Goal: Task Accomplishment & Management: Manage account settings

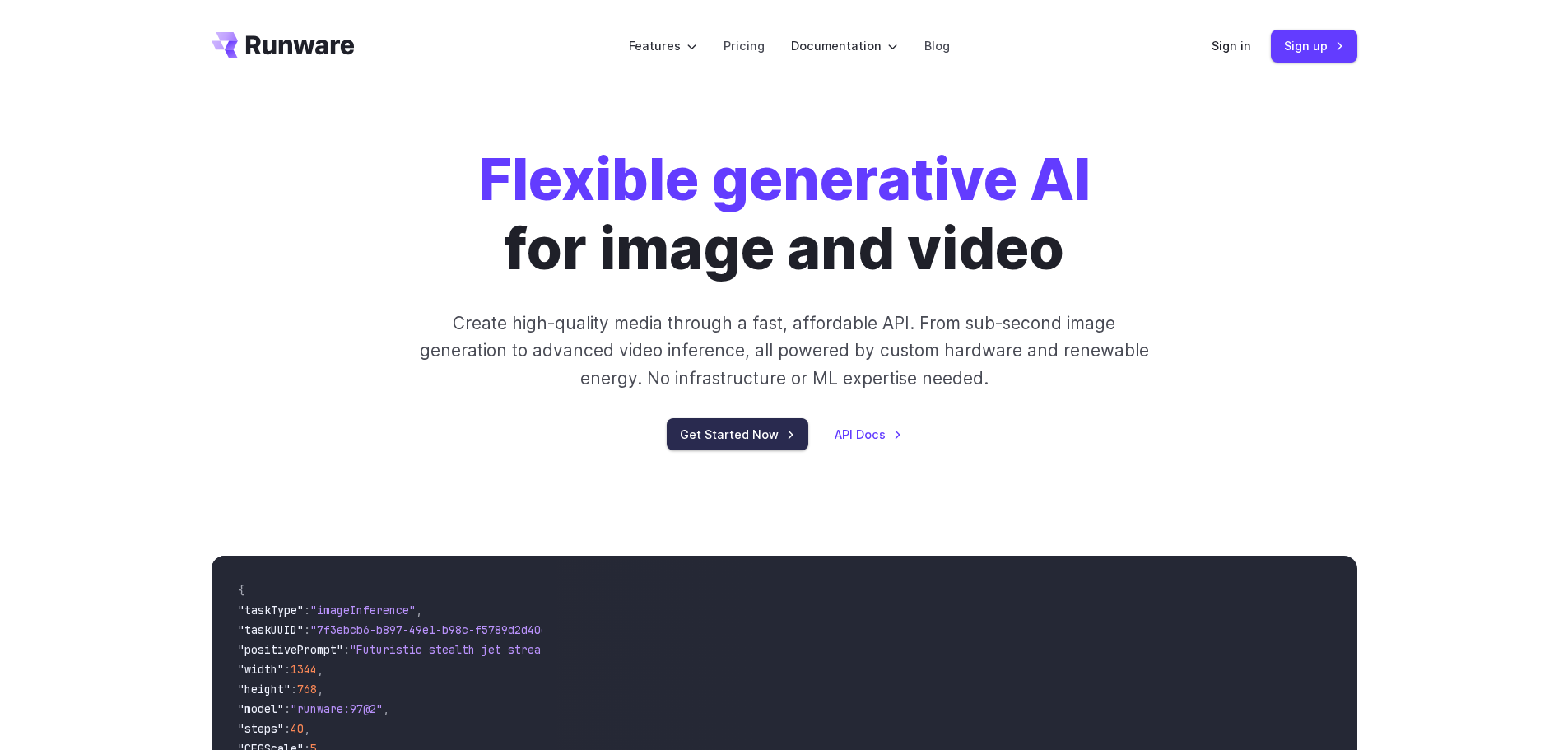
click at [755, 439] on link "Get Started Now" at bounding box center [738, 434] width 142 height 32
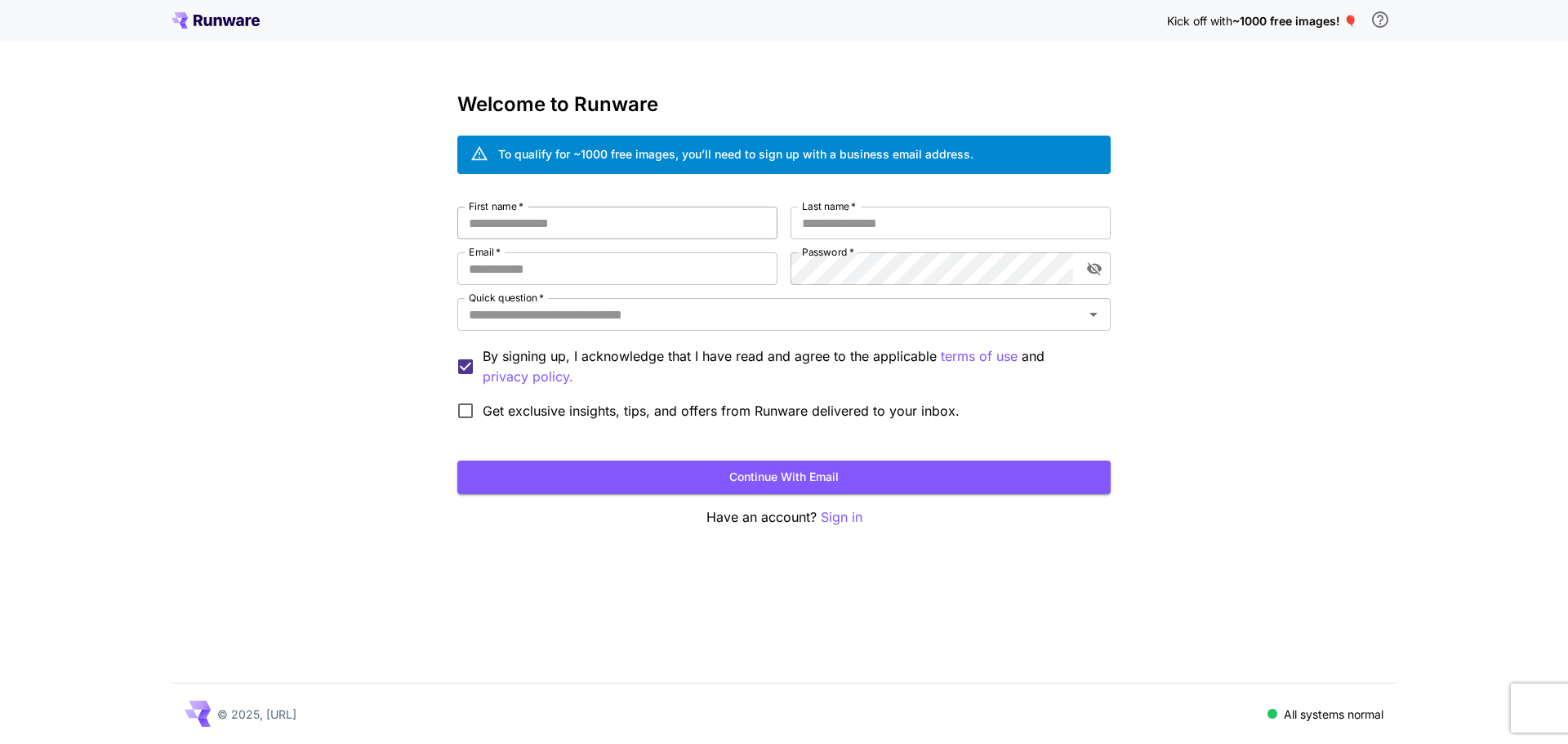
click at [565, 235] on input "First name   *" at bounding box center [617, 223] width 320 height 33
click at [578, 229] on input "First name   *" at bounding box center [617, 223] width 320 height 33
drag, startPoint x: 580, startPoint y: 221, endPoint x: 529, endPoint y: 240, distance: 54.4
click at [512, 231] on input "First name   *" at bounding box center [617, 223] width 320 height 33
type input "*****"
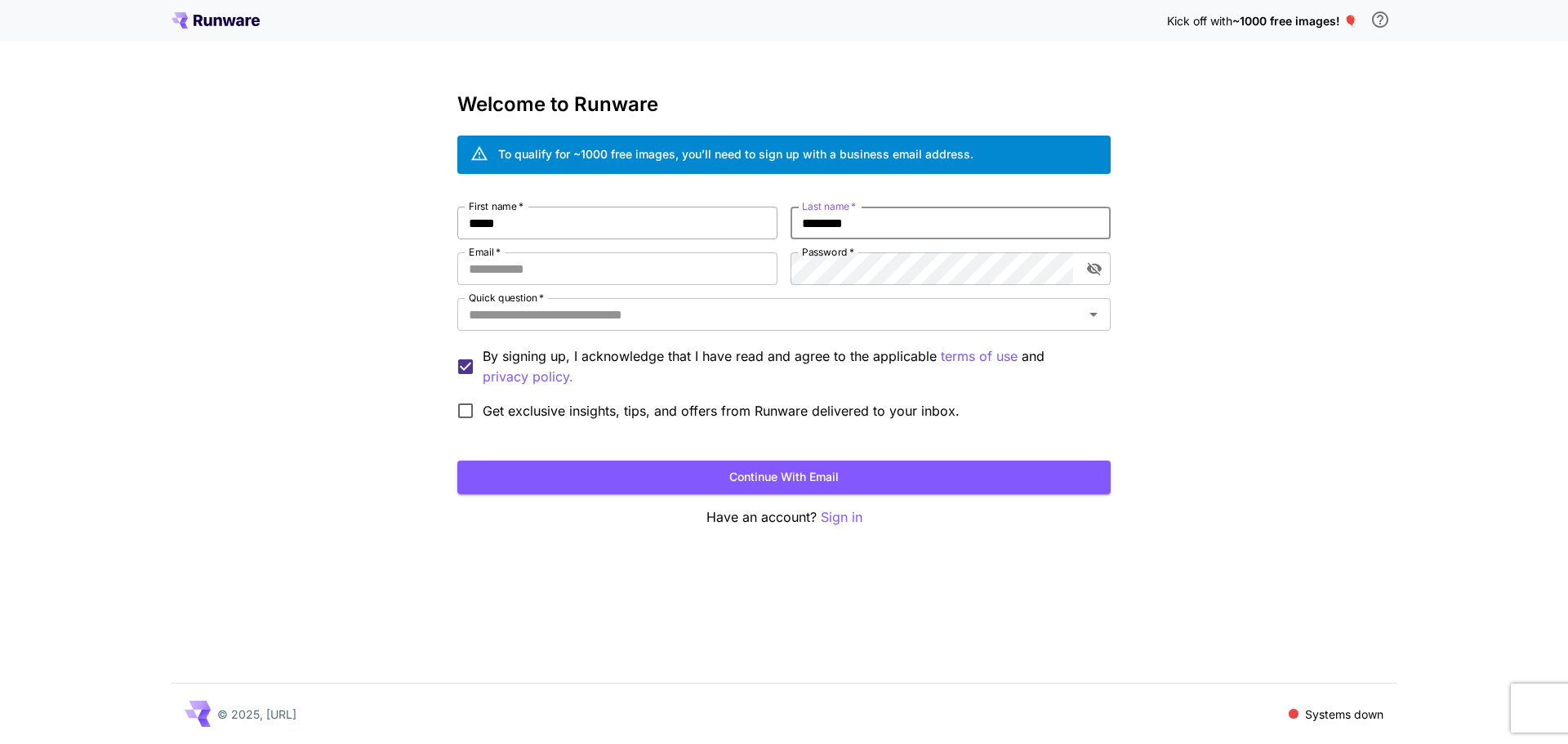
type input "********"
type input "**********"
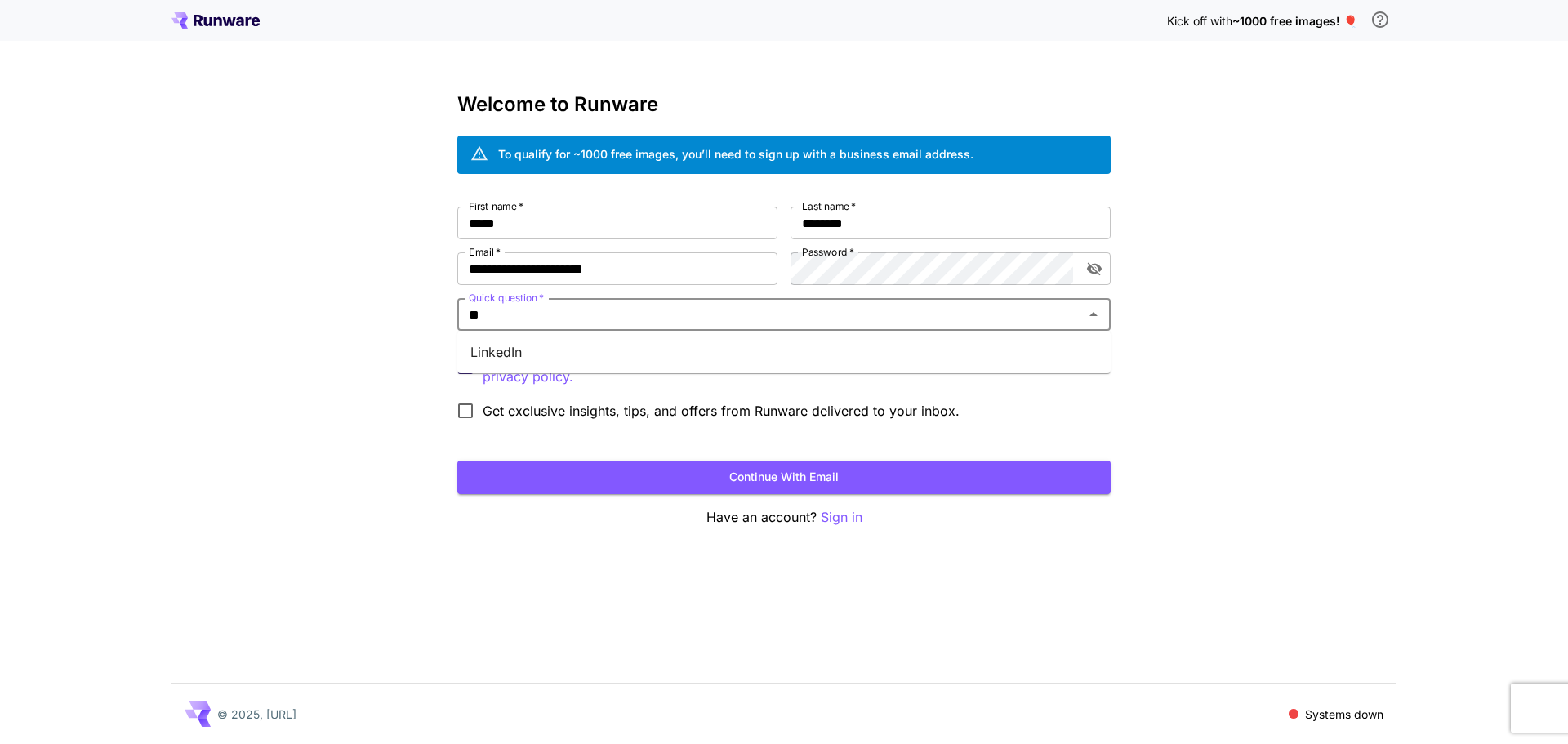
type input "*"
type input "******"
click at [603, 357] on li "Google" at bounding box center [783, 352] width 653 height 29
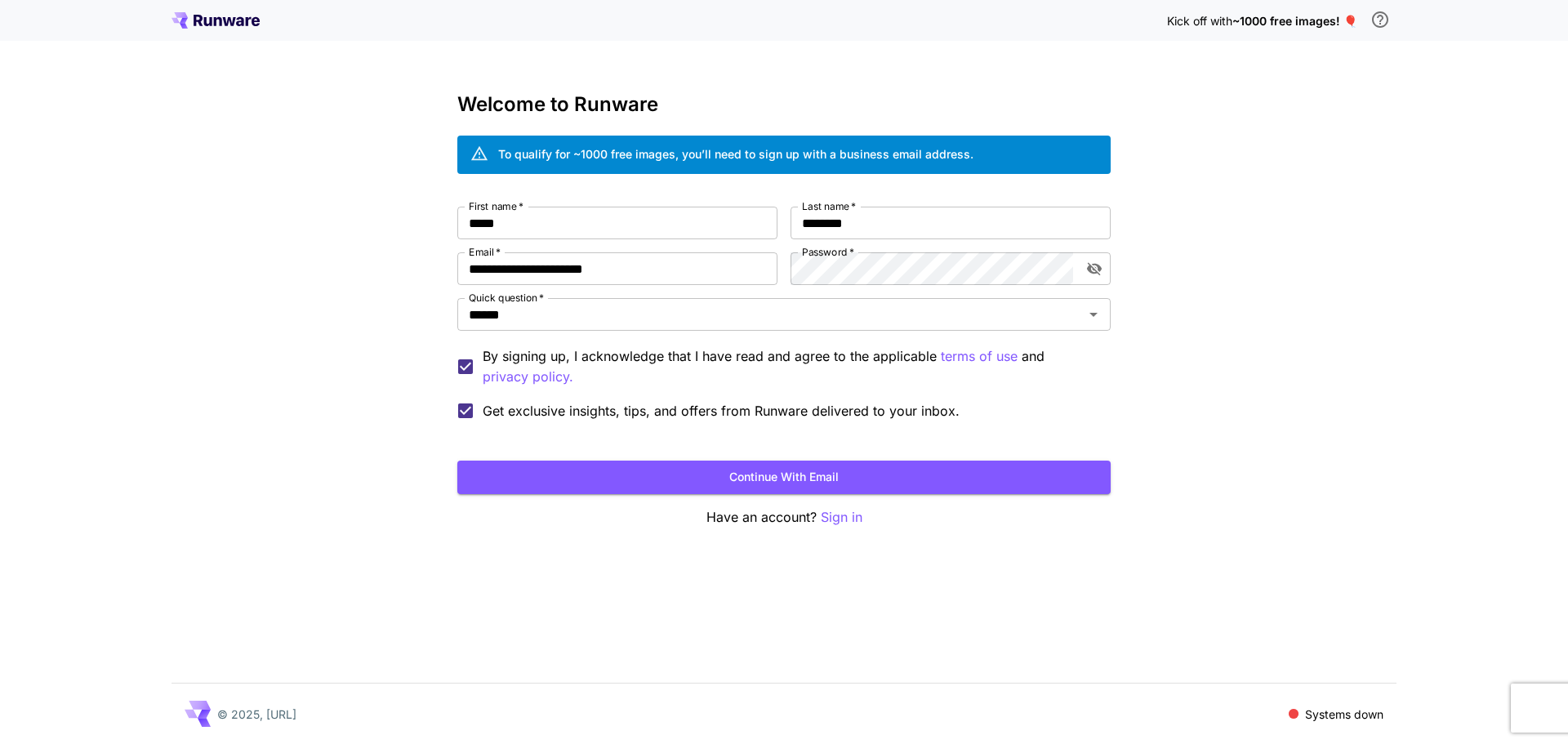
click at [642, 483] on button "Continue with email" at bounding box center [783, 477] width 653 height 34
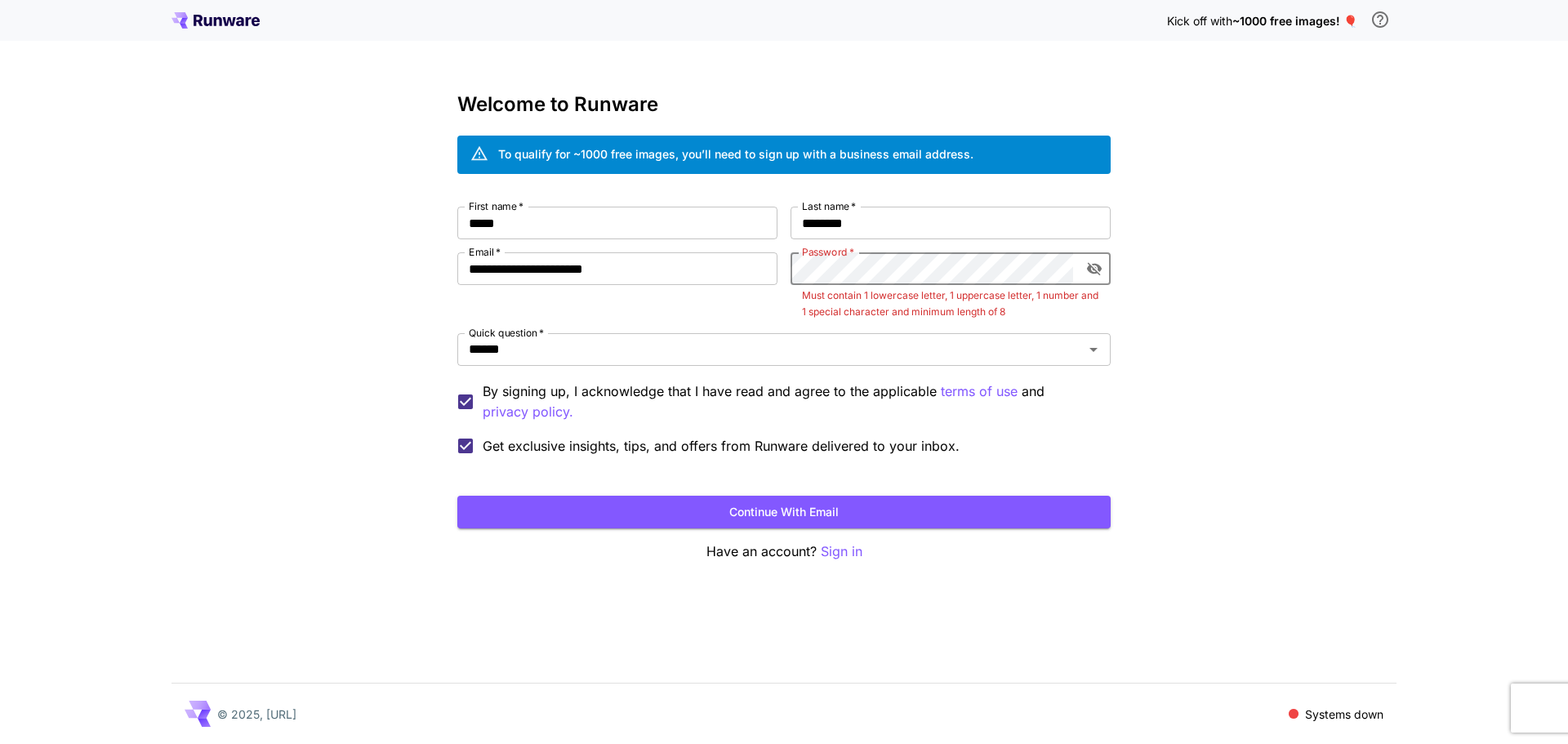
click at [1107, 266] on button "toggle password visibility" at bounding box center [1094, 269] width 29 height 29
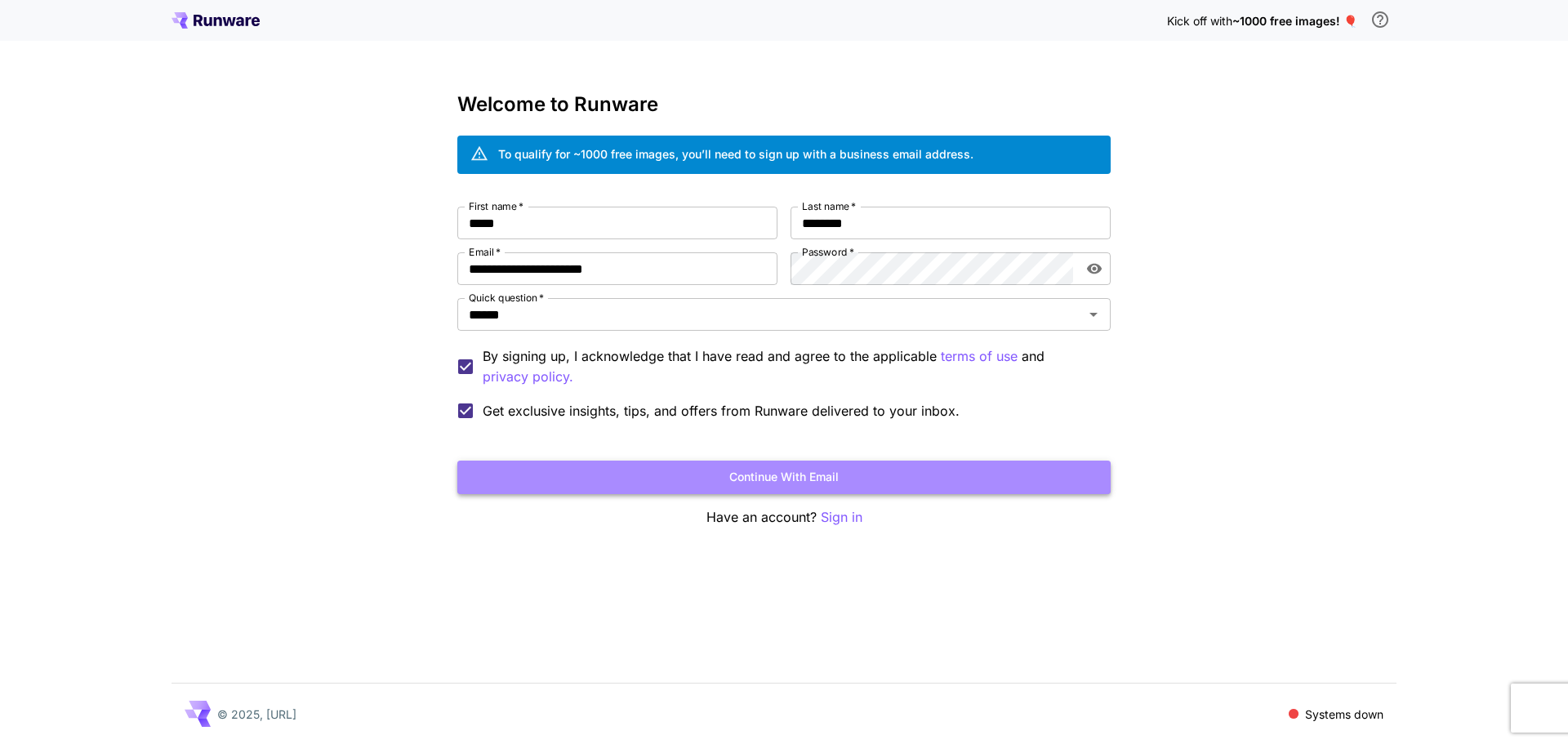
click at [902, 464] on button "Continue with email" at bounding box center [783, 477] width 653 height 34
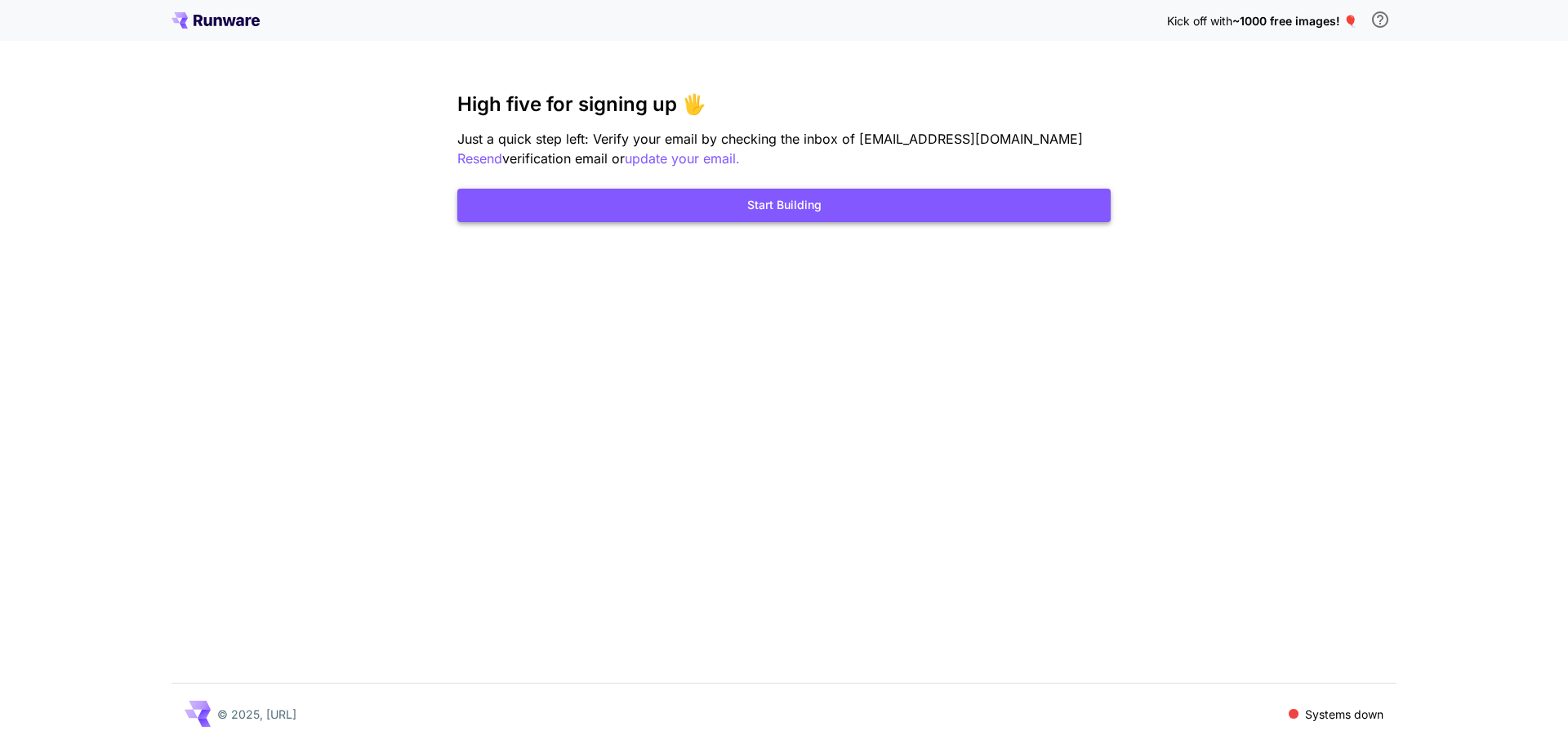
click at [785, 212] on button "Start Building" at bounding box center [783, 205] width 653 height 34
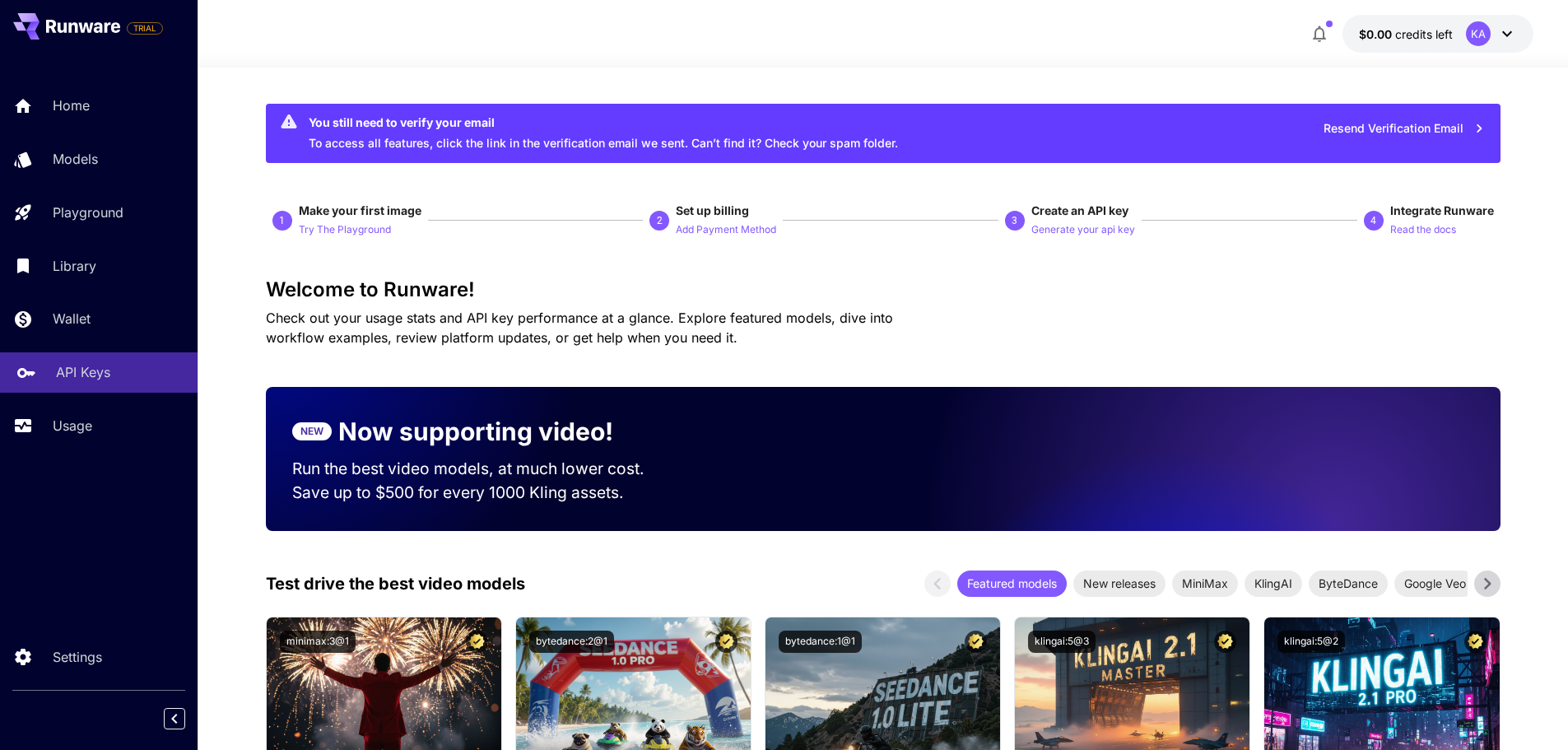
click at [86, 379] on p "API Keys" at bounding box center [83, 372] width 55 height 20
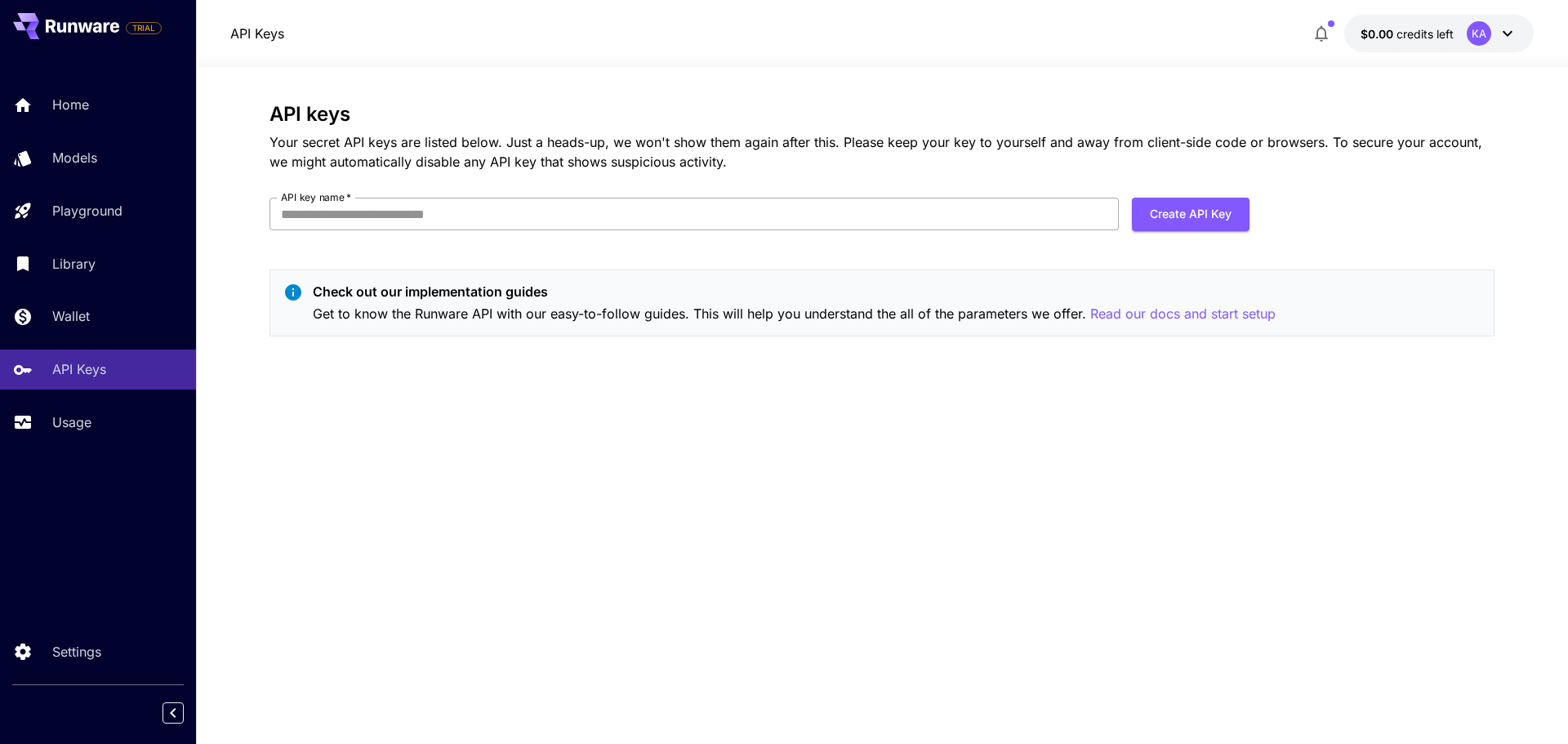
click at [368, 217] on input "API key name   *" at bounding box center [694, 214] width 849 height 33
click at [400, 218] on input "API key name   *" at bounding box center [694, 214] width 849 height 33
type input "*"
type input "*******"
click at [1192, 215] on button "Create API Key" at bounding box center [1191, 214] width 117 height 34
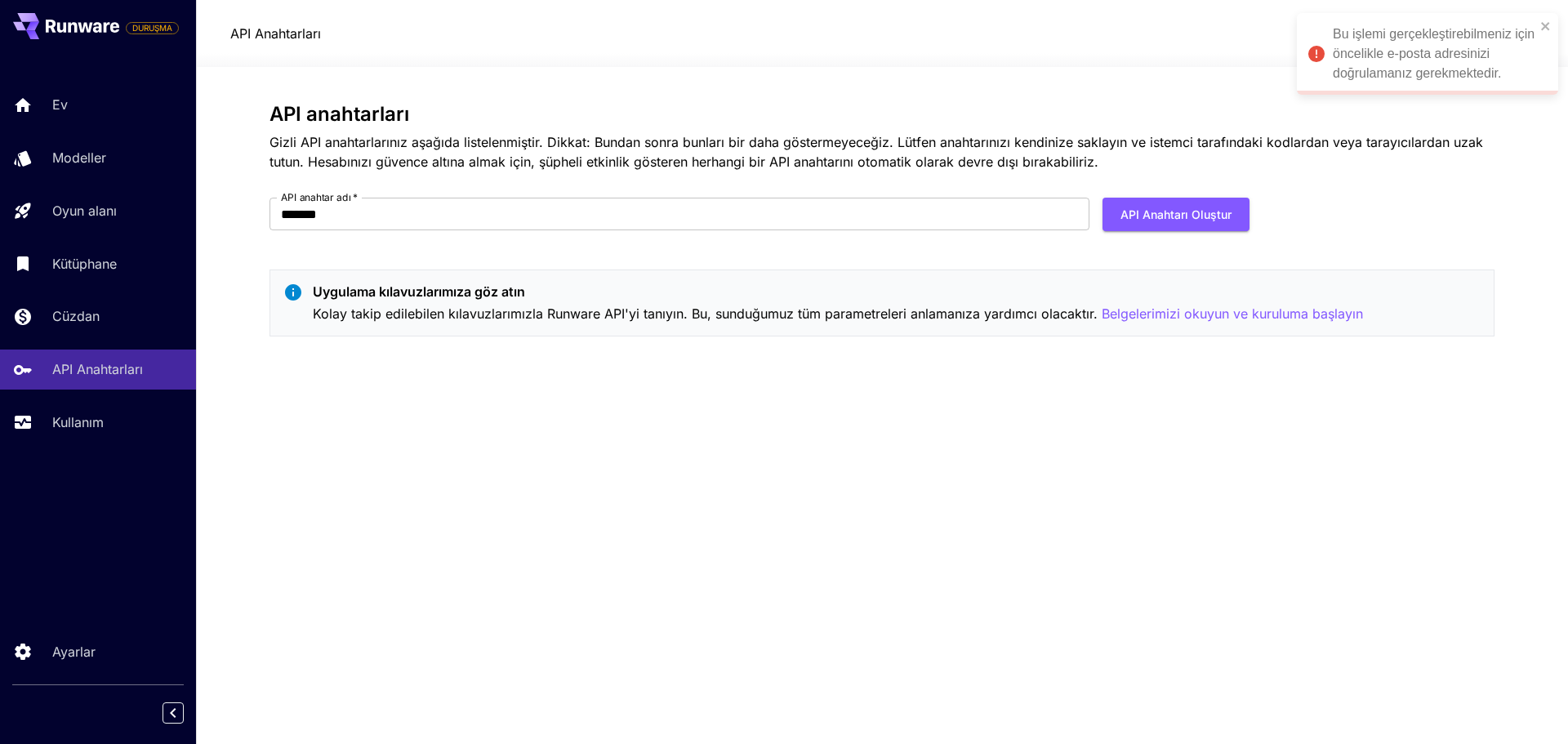
click at [1428, 48] on font "Bu işlemi gerçekleştirebilmeniz için öncelikle e-posta adresinizi doğrulamanız …" at bounding box center [1434, 53] width 202 height 53
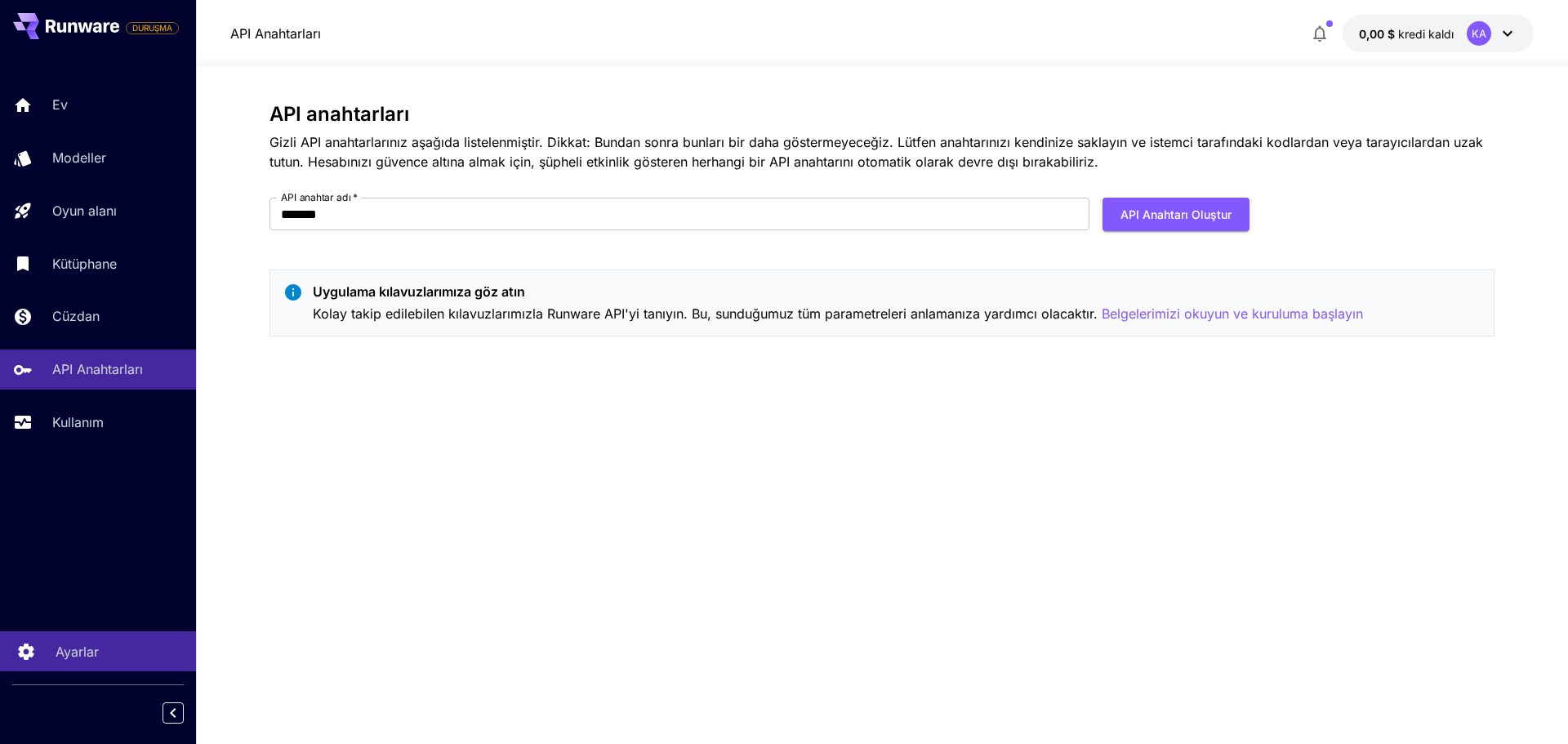
click at [86, 633] on link "Ayarlar" at bounding box center [98, 651] width 196 height 40
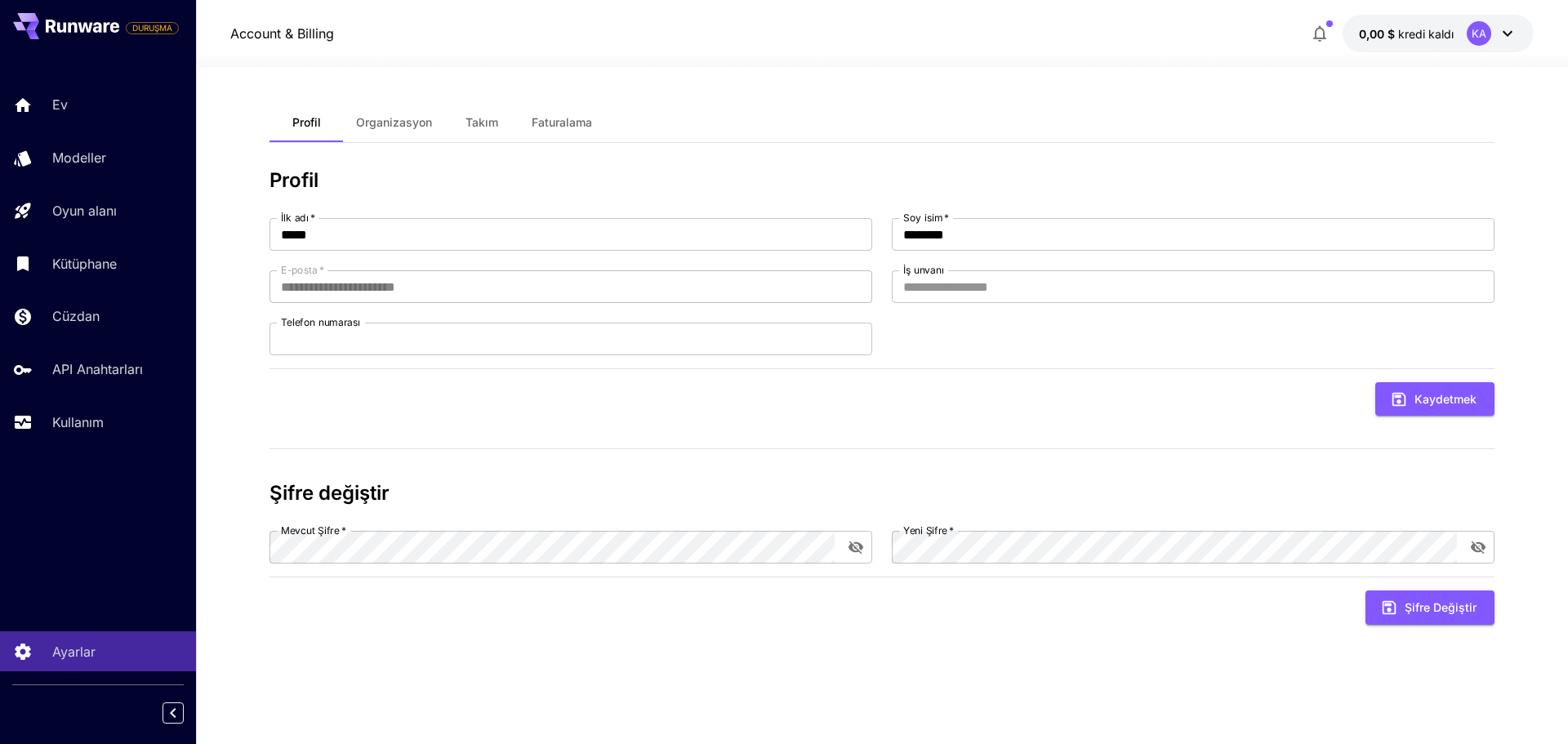
click at [1518, 39] on button "0,00 $ kredi kaldı KA" at bounding box center [1438, 33] width 191 height 38
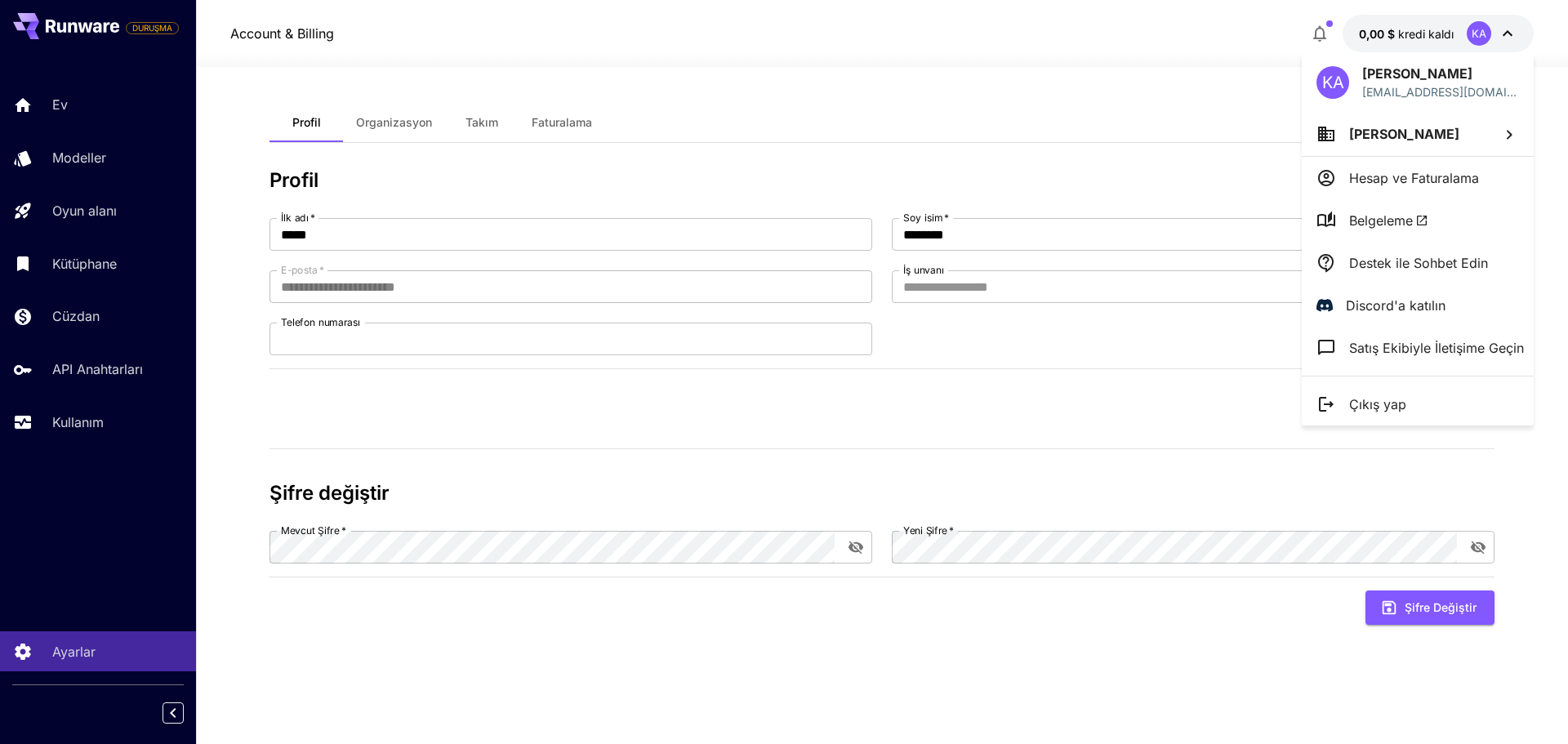
click at [1423, 142] on font "[PERSON_NAME]" at bounding box center [1404, 134] width 111 height 16
click at [1291, 70] on div at bounding box center [784, 372] width 1568 height 744
click at [849, 114] on div at bounding box center [784, 372] width 1568 height 744
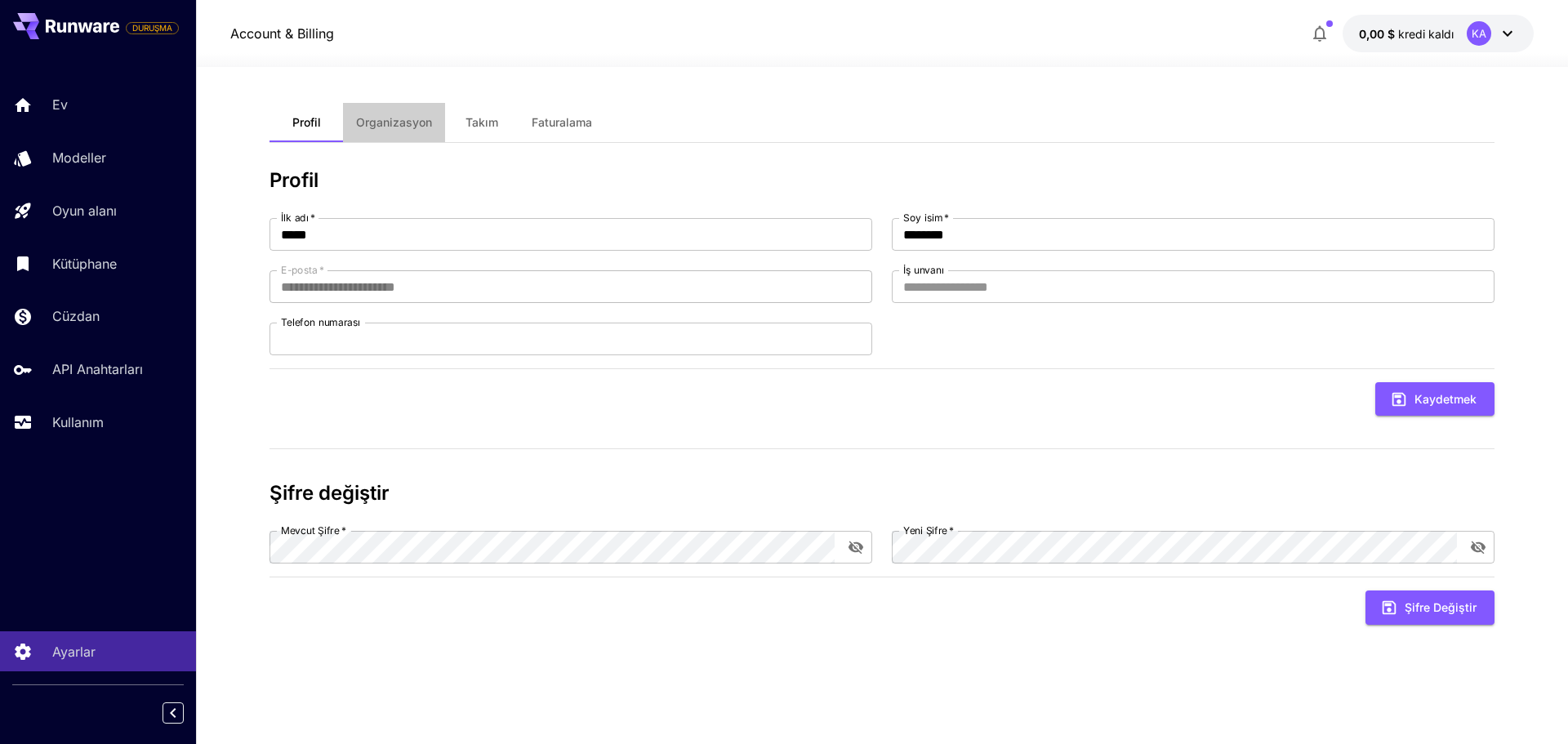
click at [391, 126] on font "Organizasyon" at bounding box center [394, 122] width 76 height 14
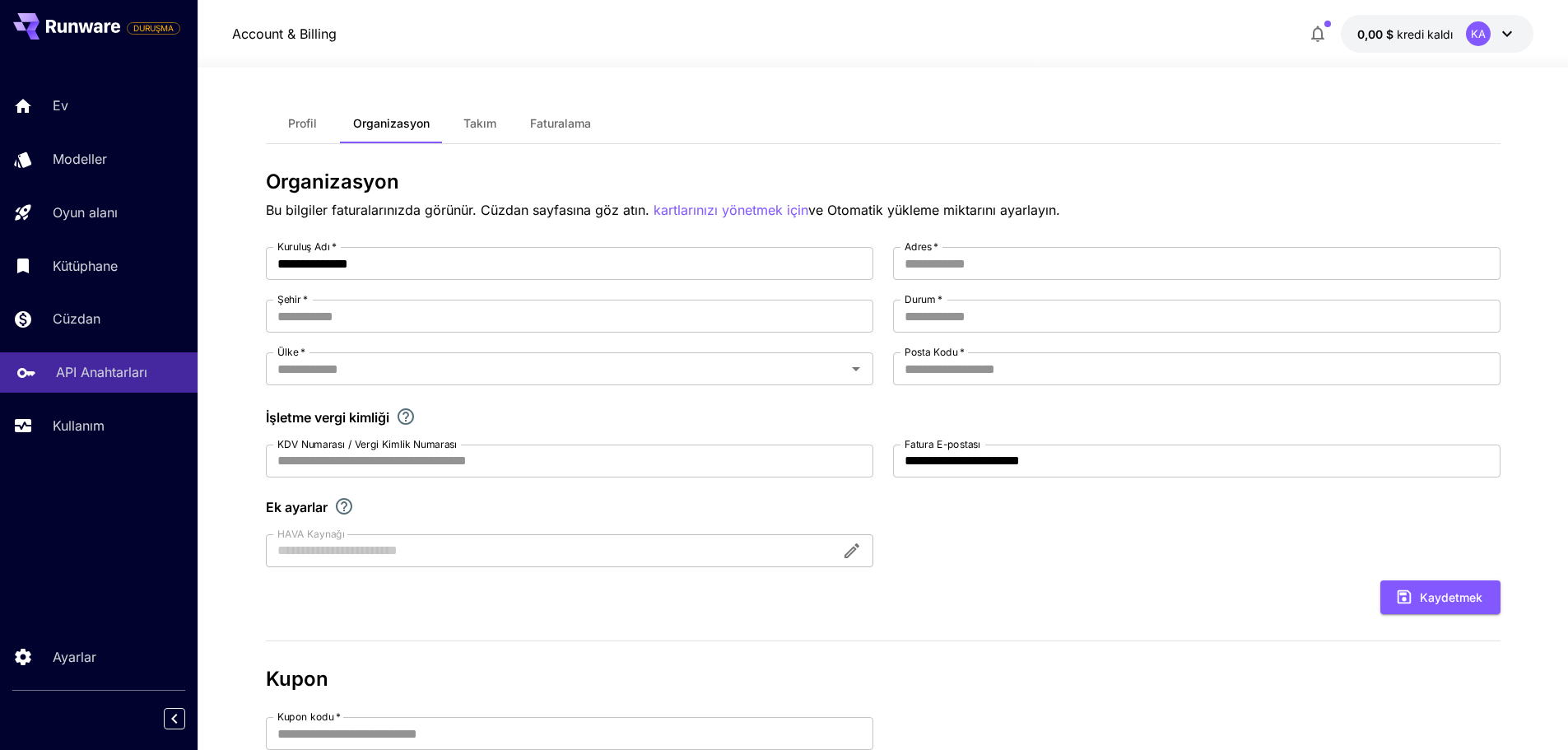
click at [95, 375] on font "API Anahtarları" at bounding box center [101, 372] width 91 height 17
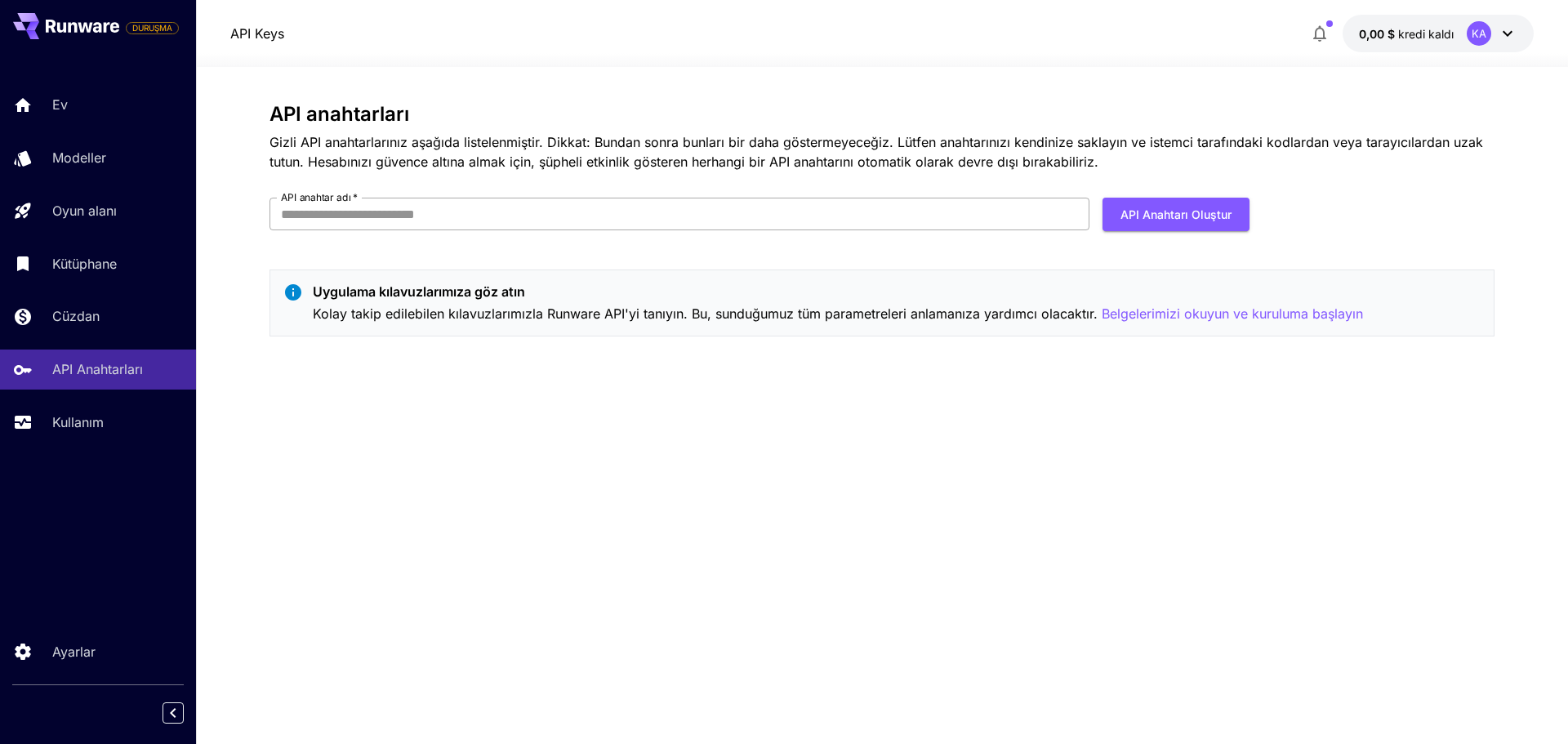
click at [376, 220] on input "API anahtar adı   *" at bounding box center [679, 214] width 820 height 33
type input "*"
type input "*******"
click button "API Anahtarı Oluştur" at bounding box center [1175, 214] width 147 height 34
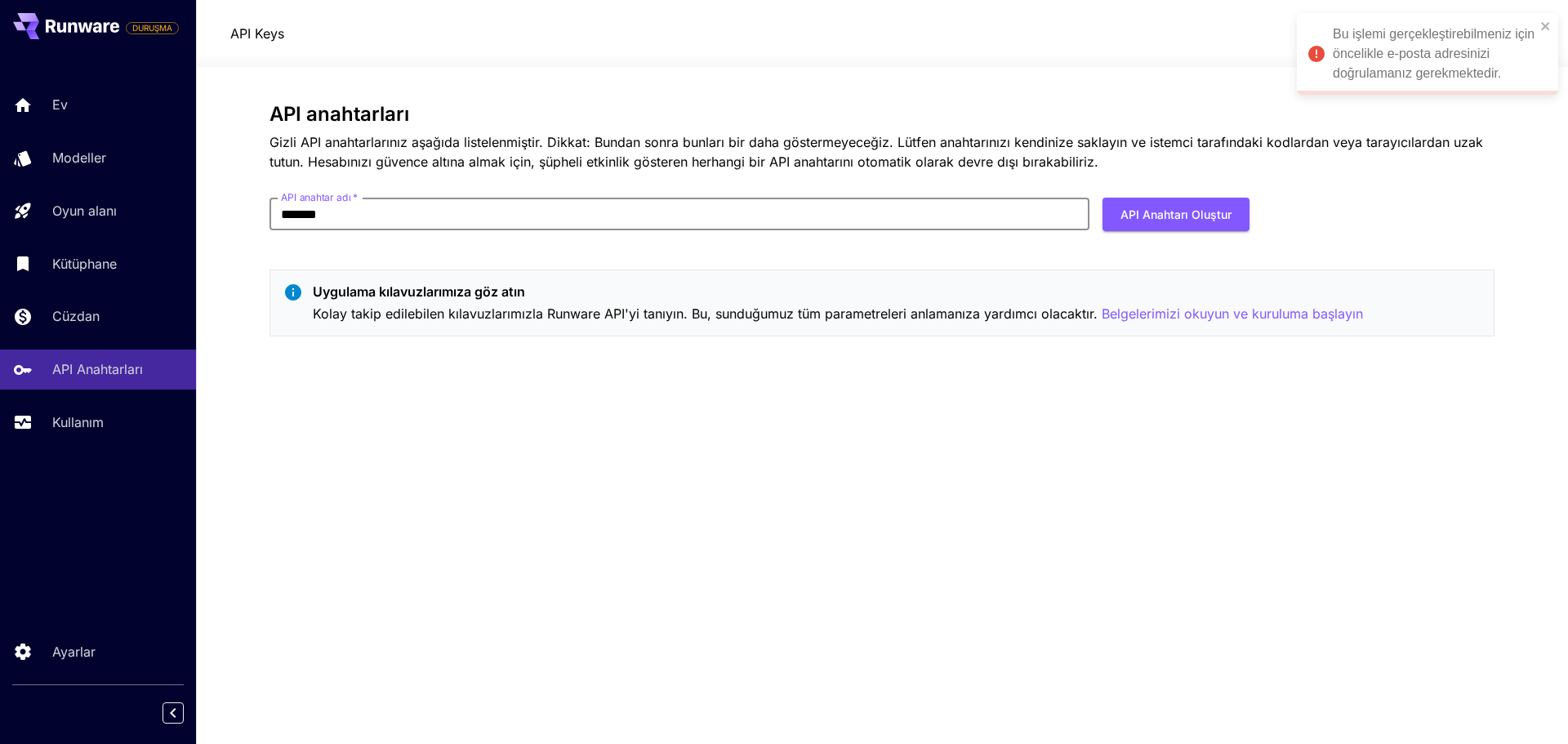
click at [1389, 50] on font "Bu işlemi gerçekleştirebilmeniz için öncelikle e-posta adresinizi doğrulamanız …" at bounding box center [1434, 53] width 202 height 53
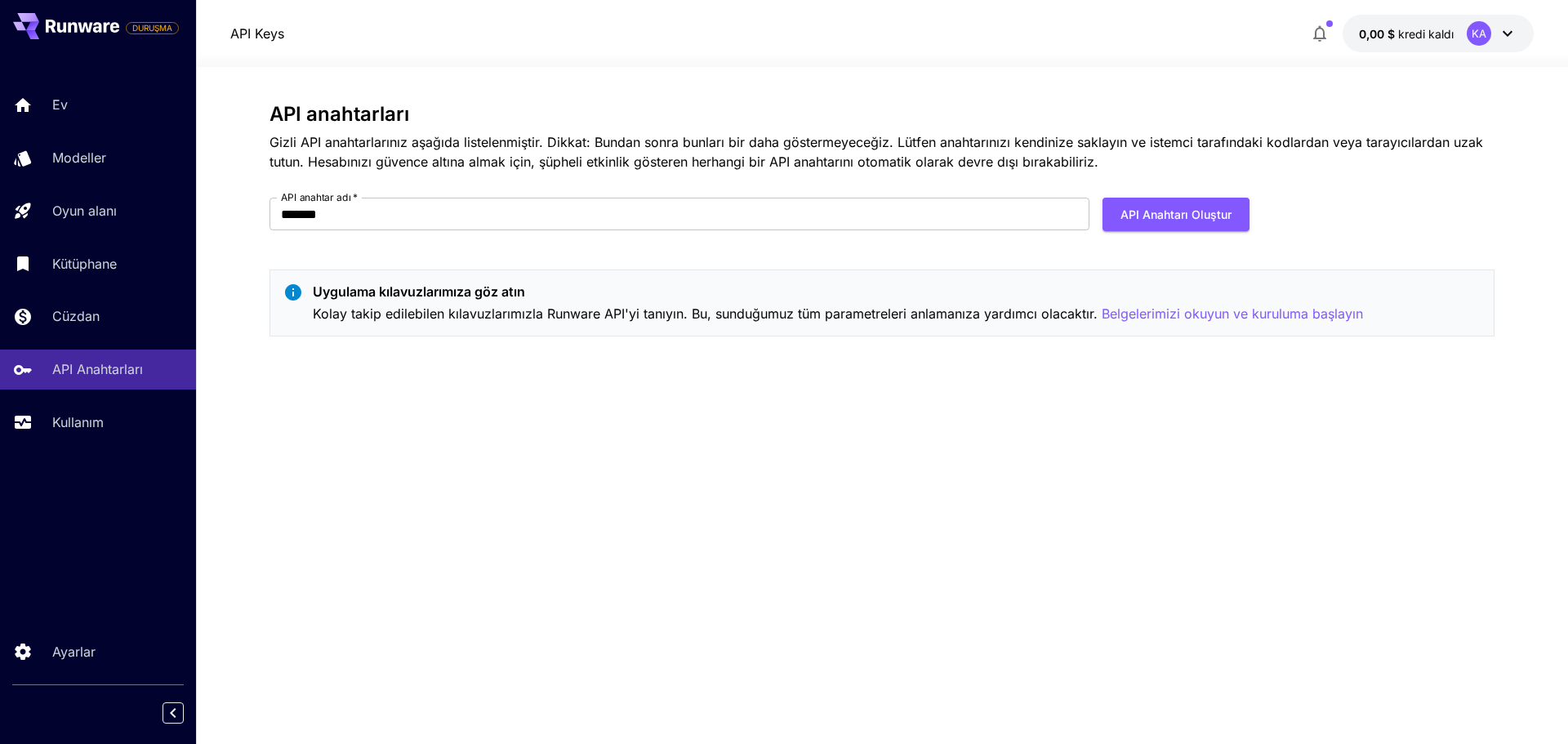
click at [1330, 21] on span "button" at bounding box center [1329, 23] width 7 height 7
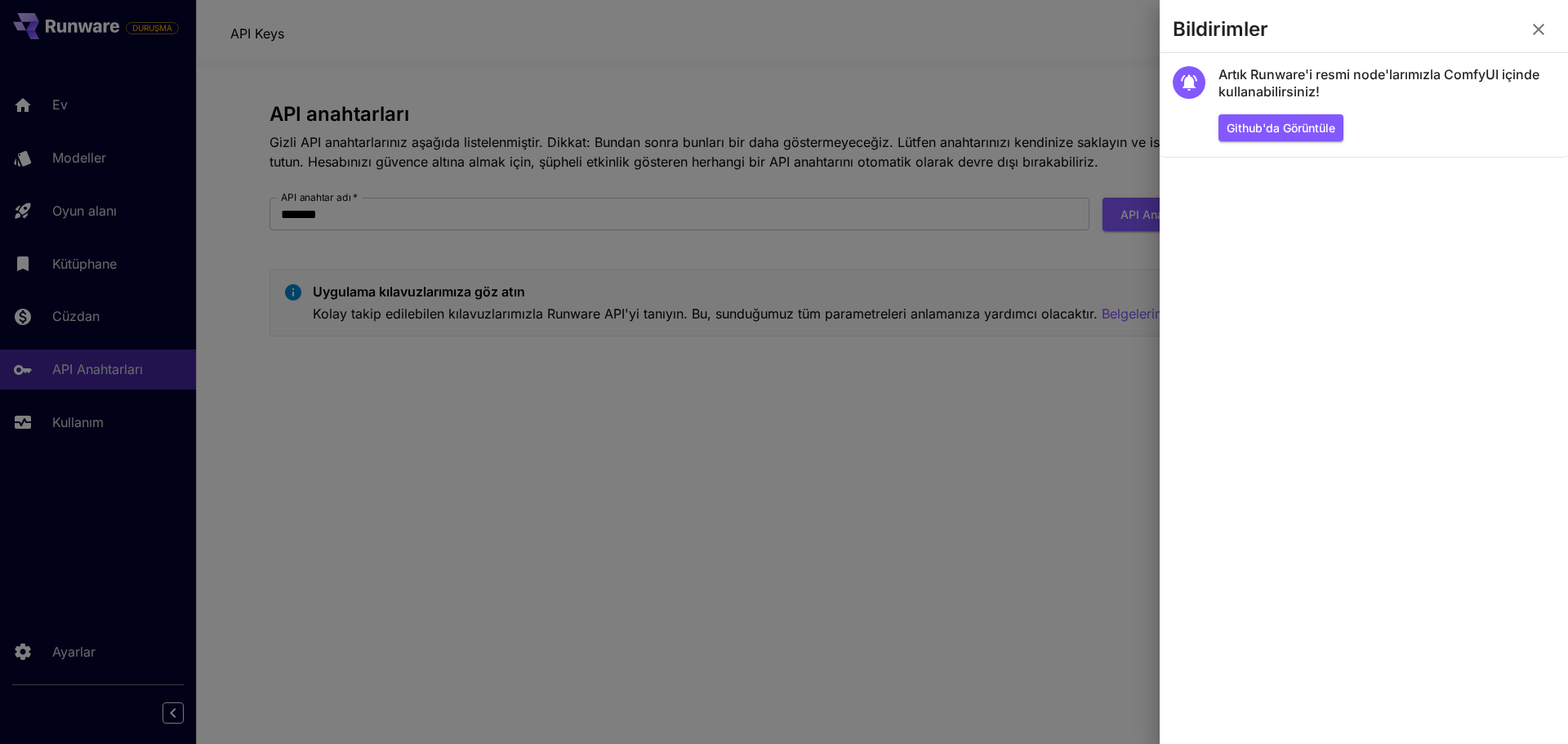
click at [1018, 52] on div at bounding box center [784, 372] width 1568 height 744
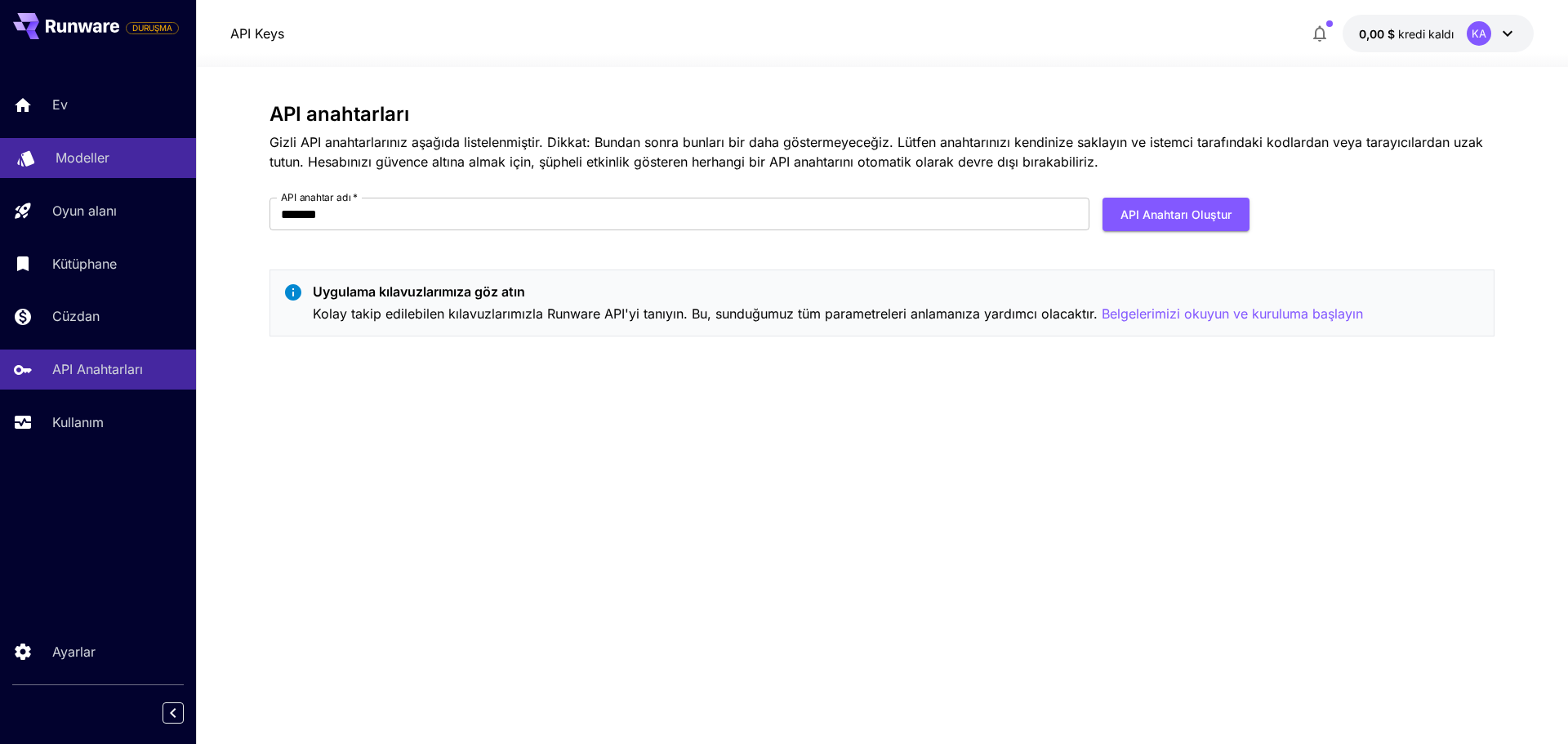
click at [98, 161] on font "Modeller" at bounding box center [82, 157] width 54 height 16
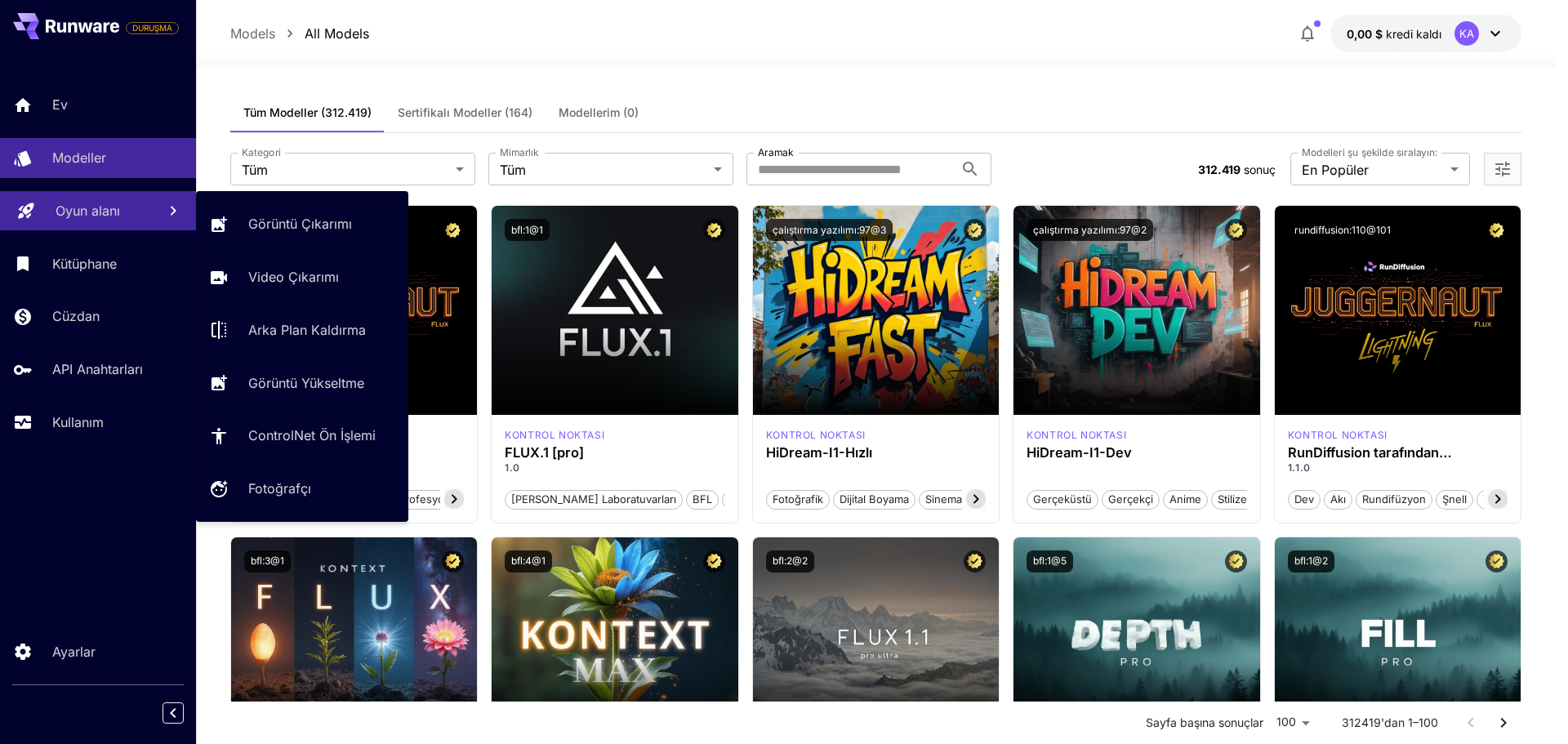
click at [95, 215] on font "Oyun alanı" at bounding box center [87, 210] width 64 height 16
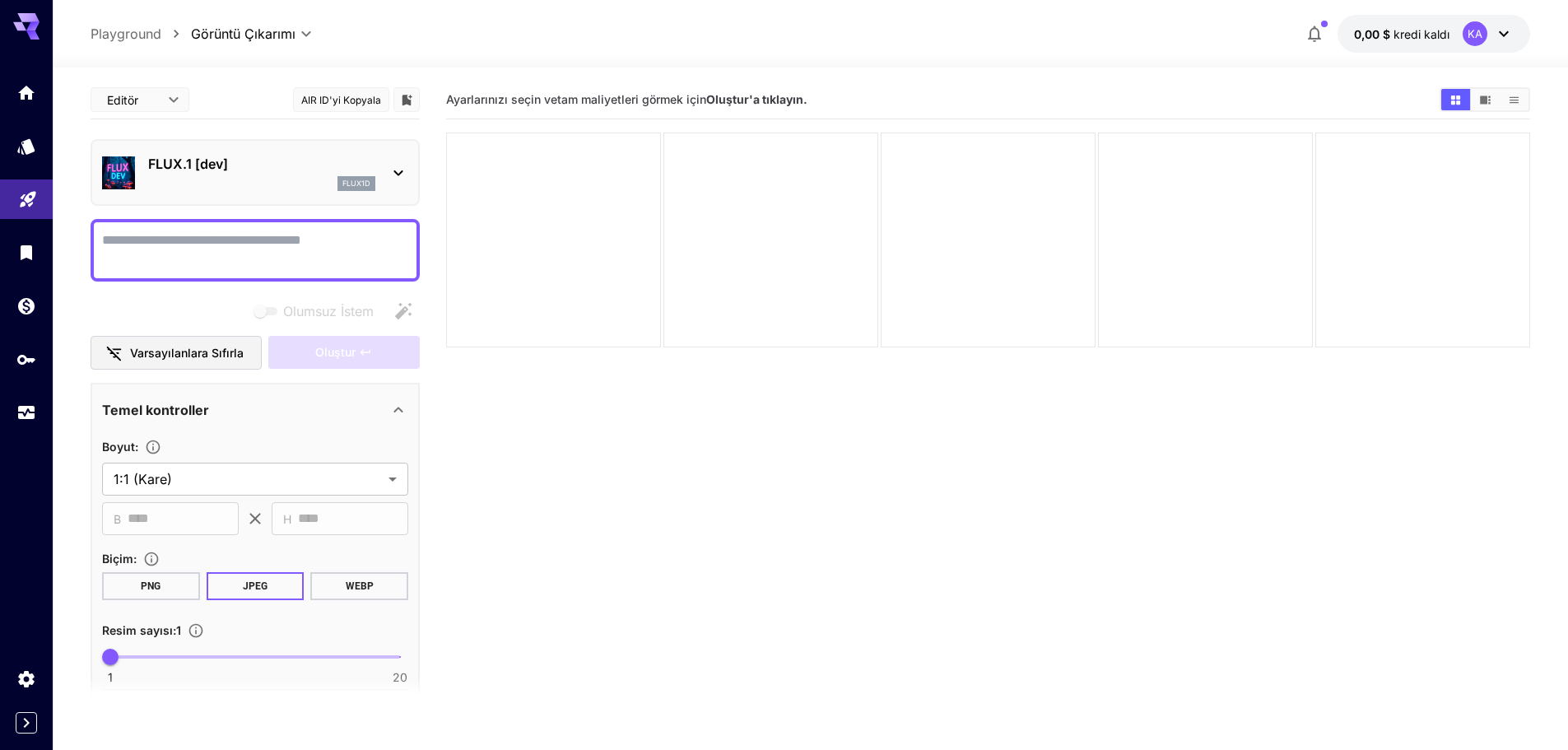
click at [19, 280] on div at bounding box center [26, 252] width 53 height 360
click at [24, 257] on icon "Kütüphane" at bounding box center [28, 247] width 20 height 20
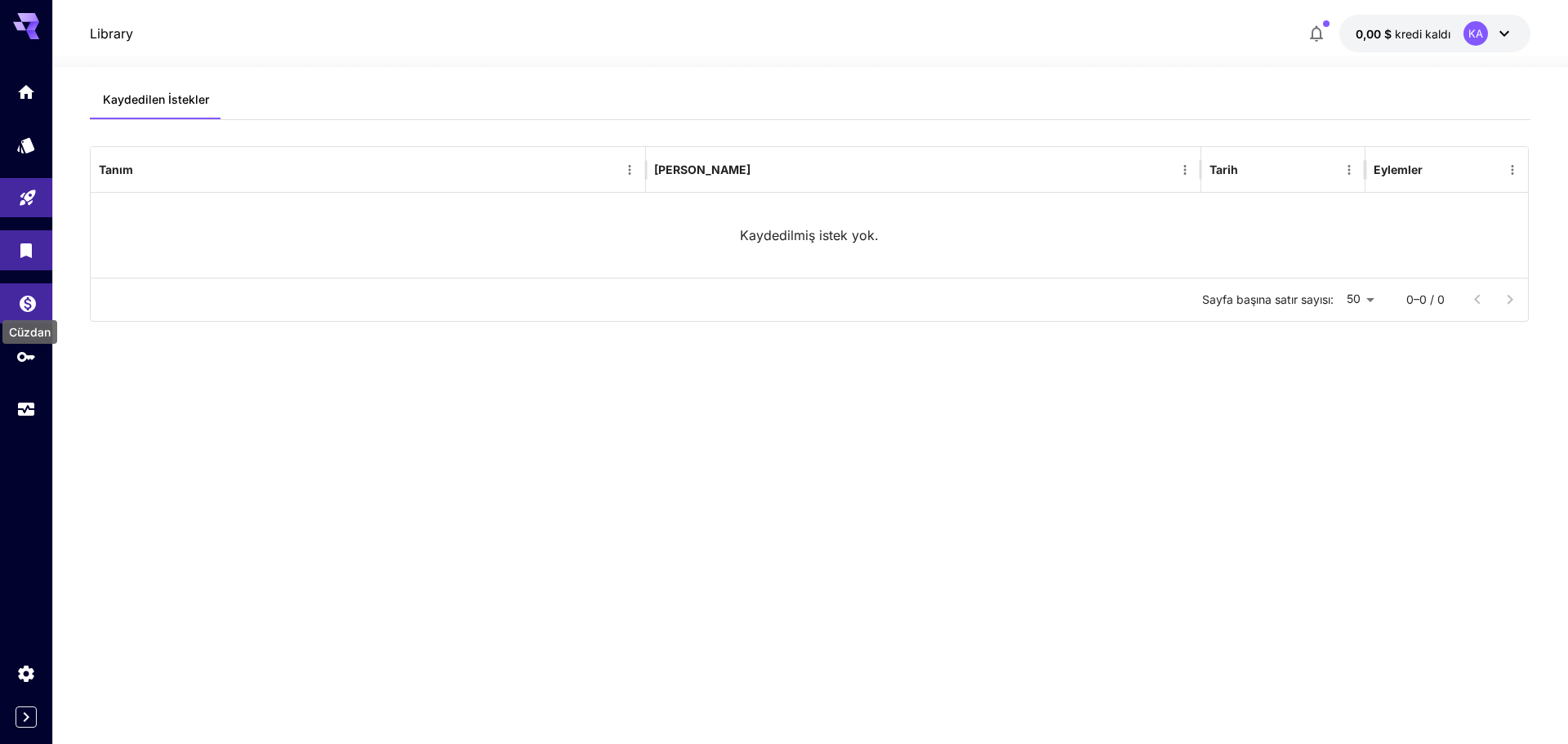
click at [34, 307] on icon "Cüzdan" at bounding box center [28, 299] width 19 height 19
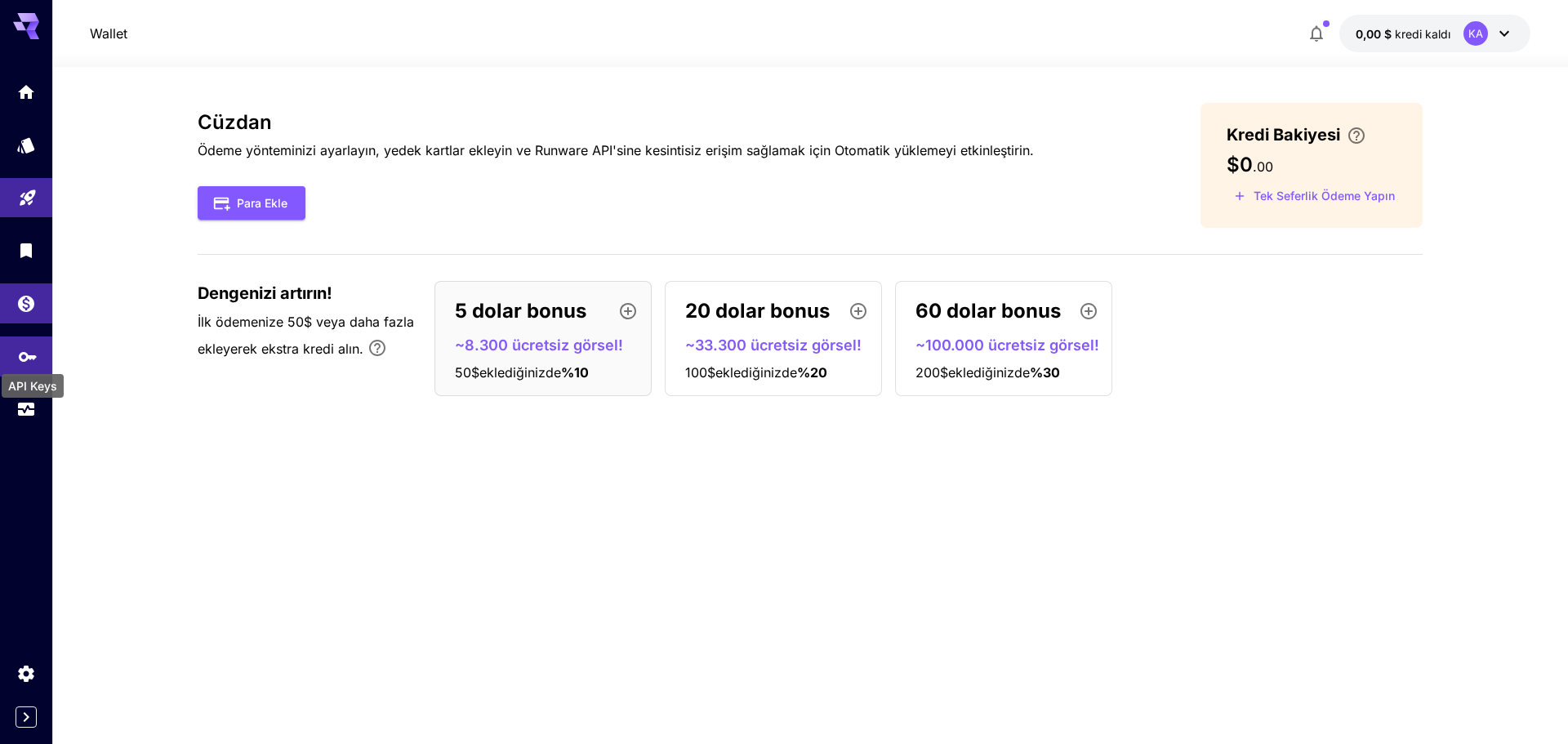
click at [39, 347] on link at bounding box center [26, 356] width 52 height 40
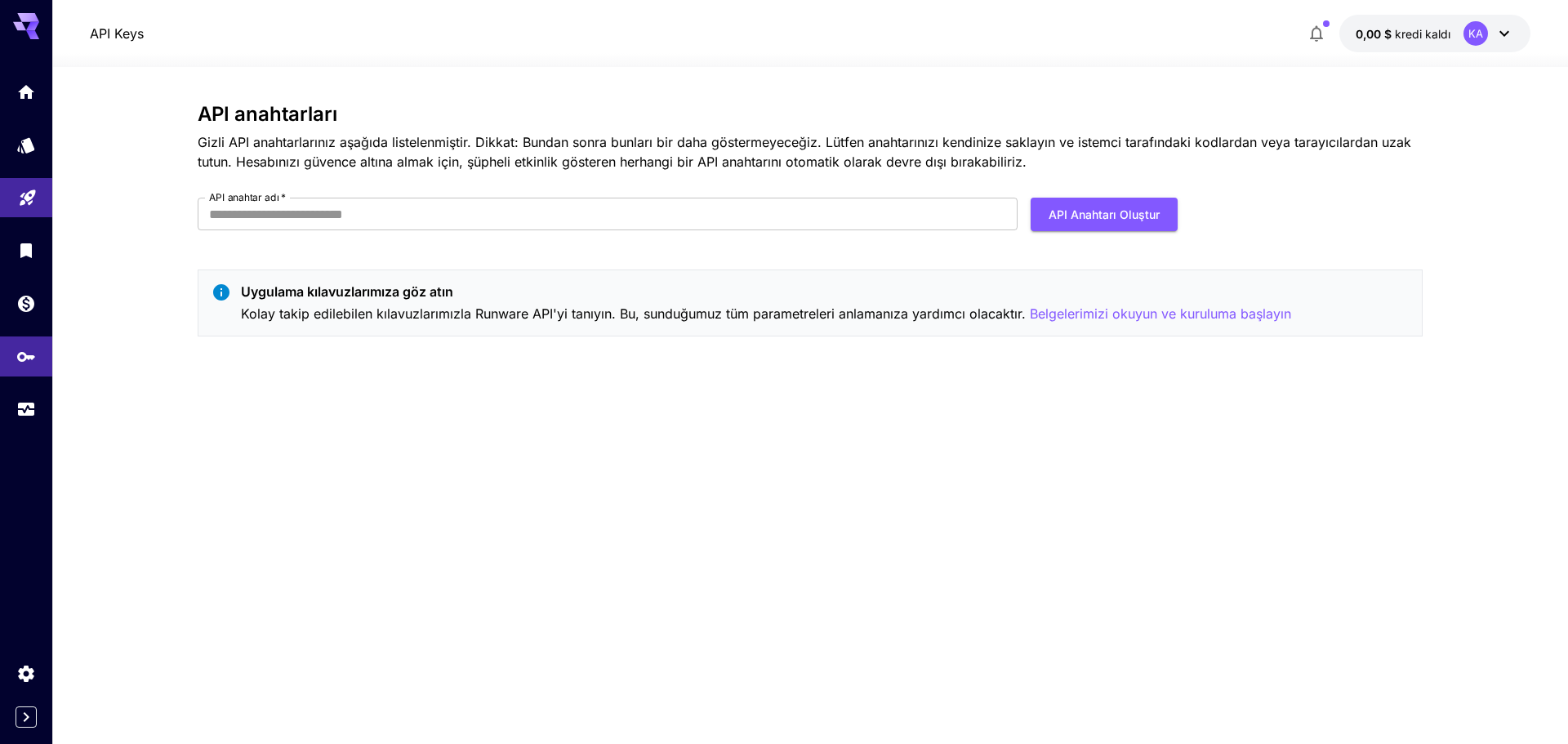
click at [1496, 39] on icon at bounding box center [1504, 33] width 19 height 19
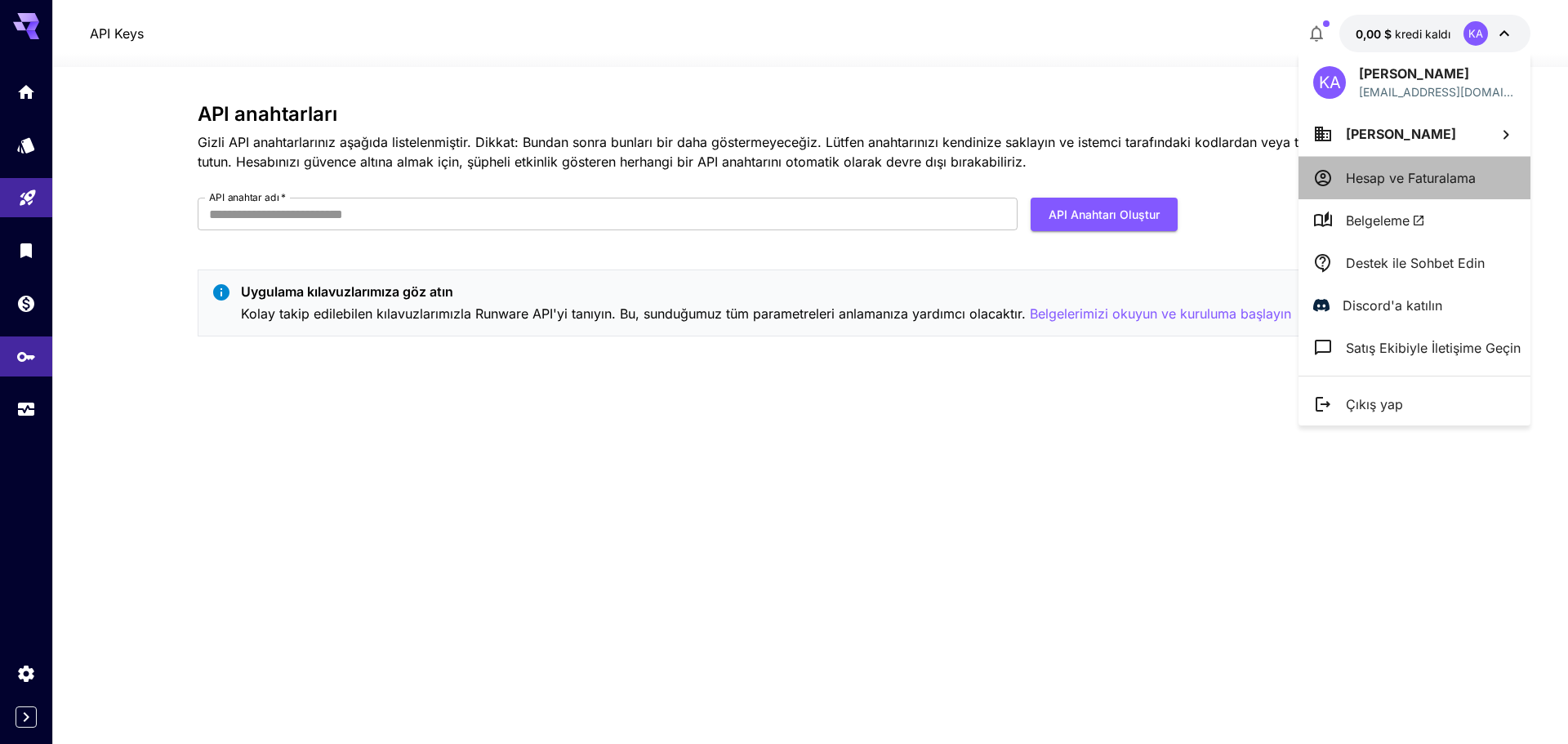
click at [1369, 185] on font "Hesap ve Faturalama" at bounding box center [1411, 178] width 130 height 16
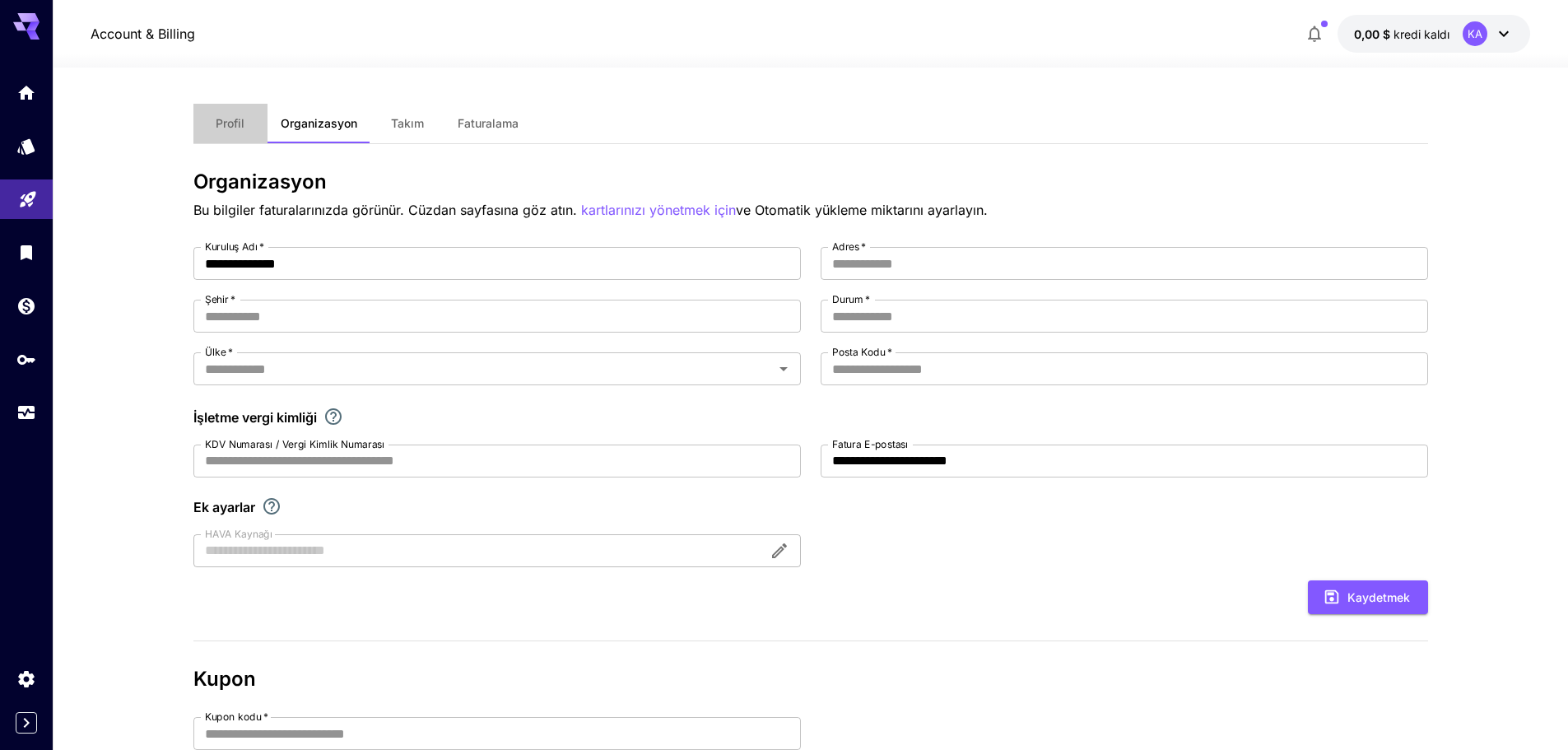
click at [222, 124] on font "Profil" at bounding box center [230, 123] width 28 height 14
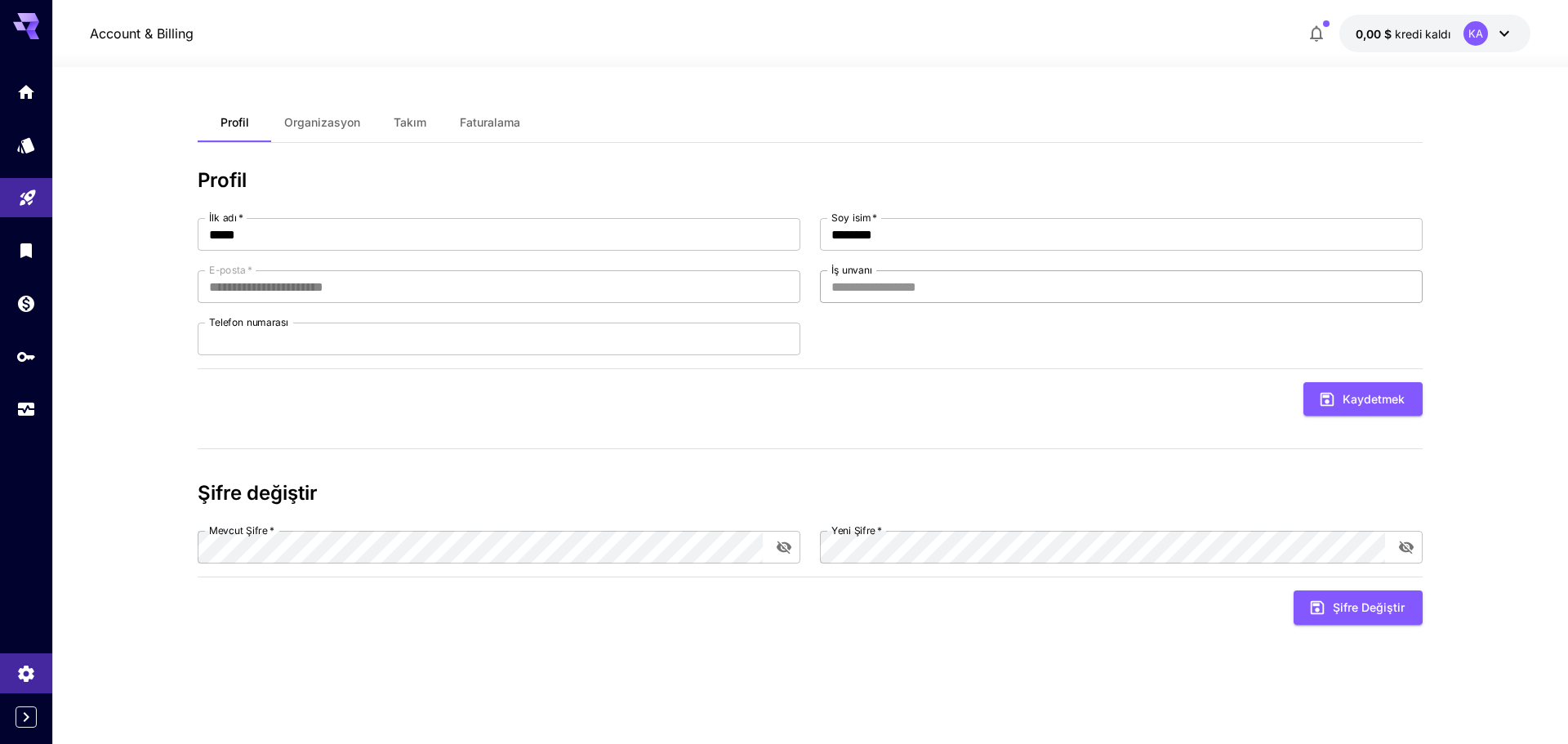
click at [860, 285] on input "İş unvanı" at bounding box center [1121, 287] width 603 height 33
click at [517, 129] on font "Faturalama" at bounding box center [490, 122] width 60 height 14
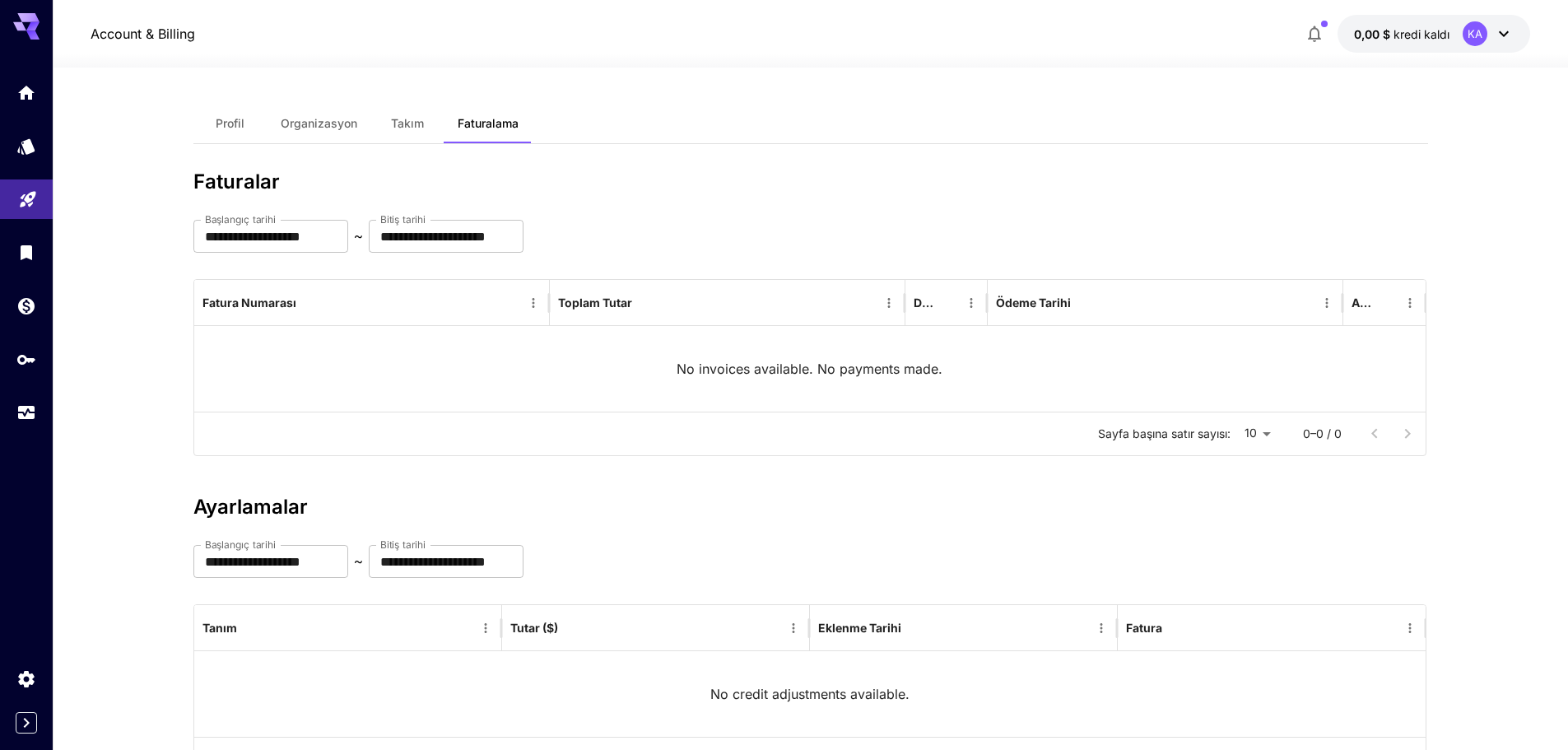
click at [392, 130] on font "Takım" at bounding box center [408, 123] width 33 height 14
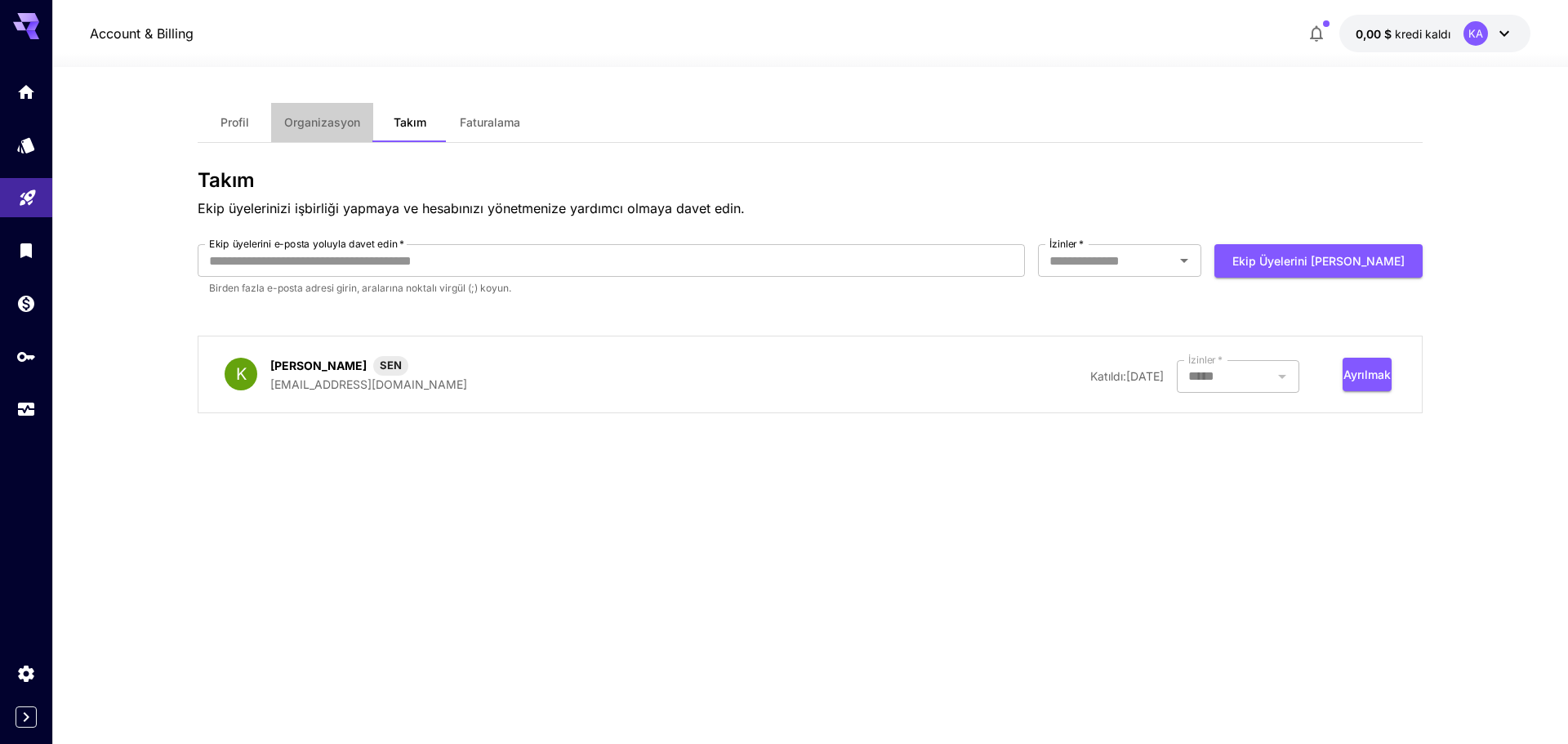
click at [351, 135] on button "Organizasyon" at bounding box center [321, 122] width 102 height 39
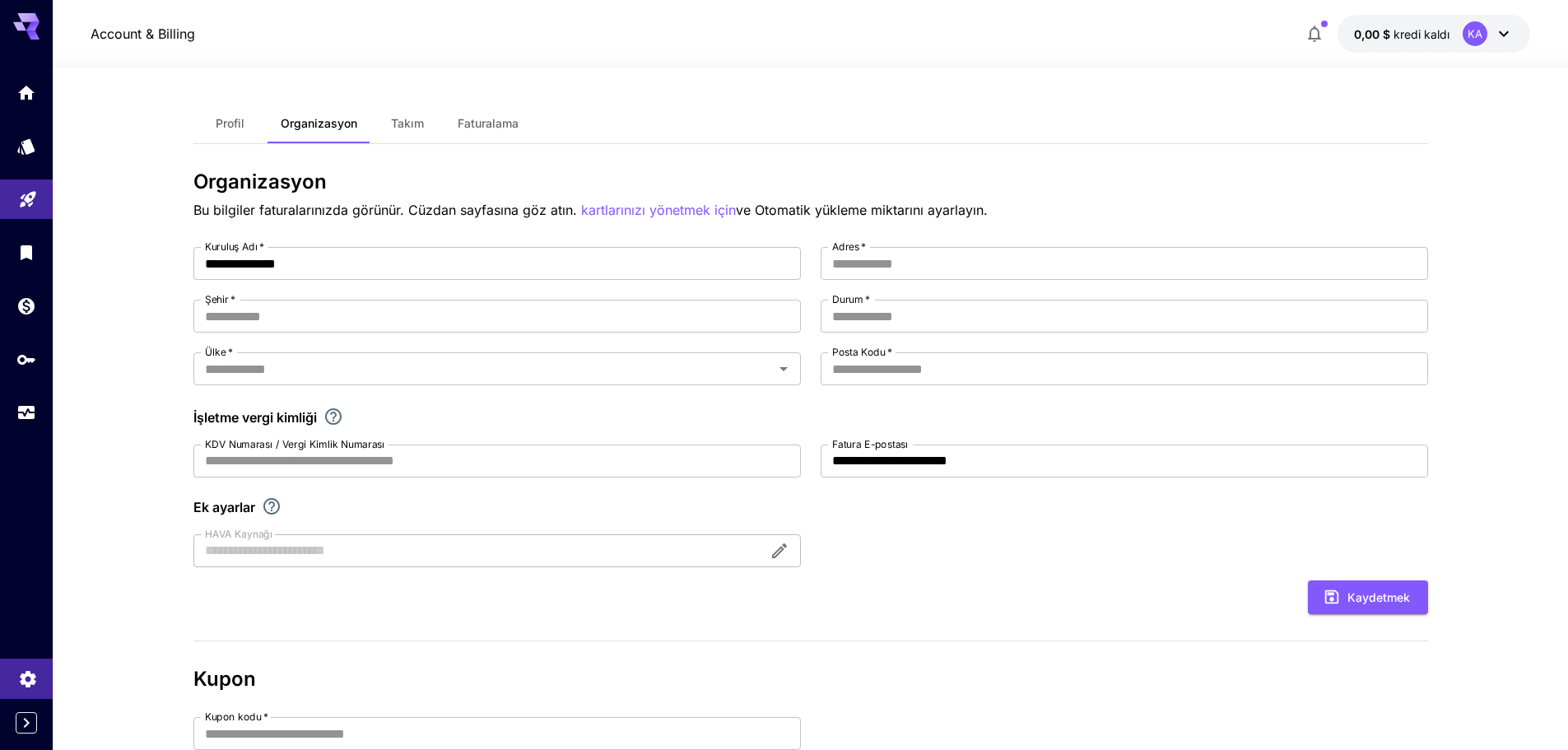
click at [39, 683] on link at bounding box center [26, 678] width 53 height 40
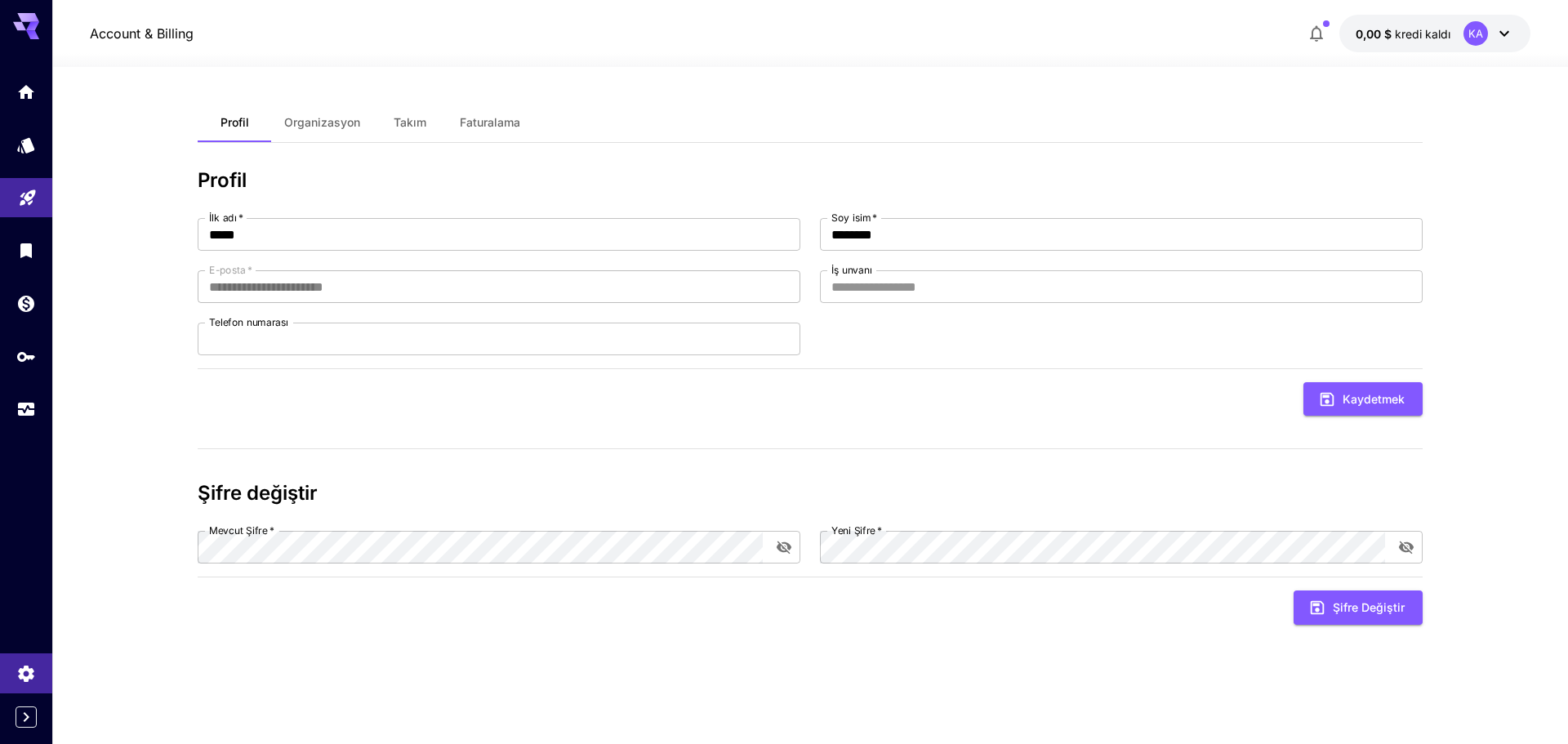
click at [1486, 26] on div "KA" at bounding box center [1475, 33] width 24 height 24
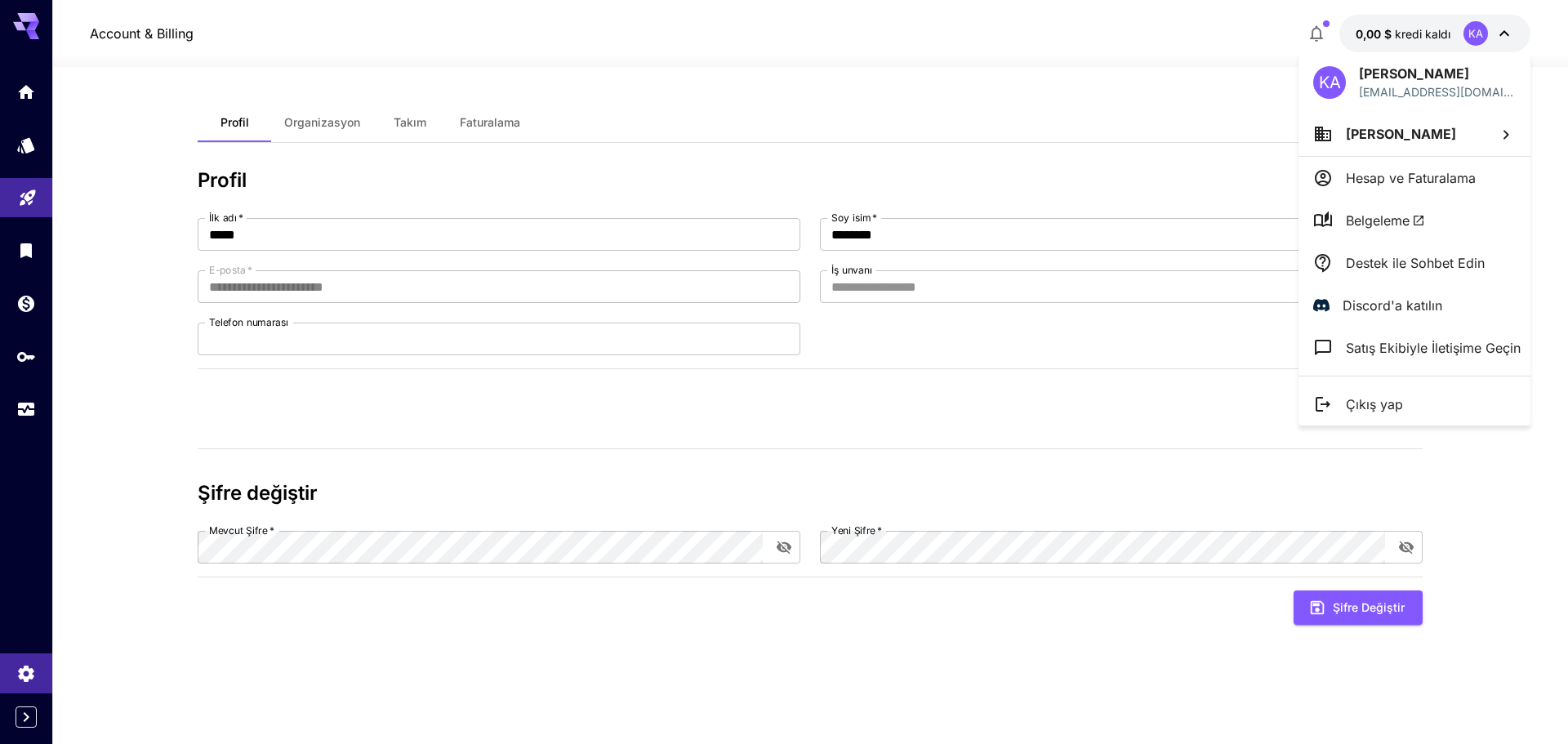
click at [1429, 274] on li "Destek ile Sohbet Edin" at bounding box center [1414, 263] width 232 height 43
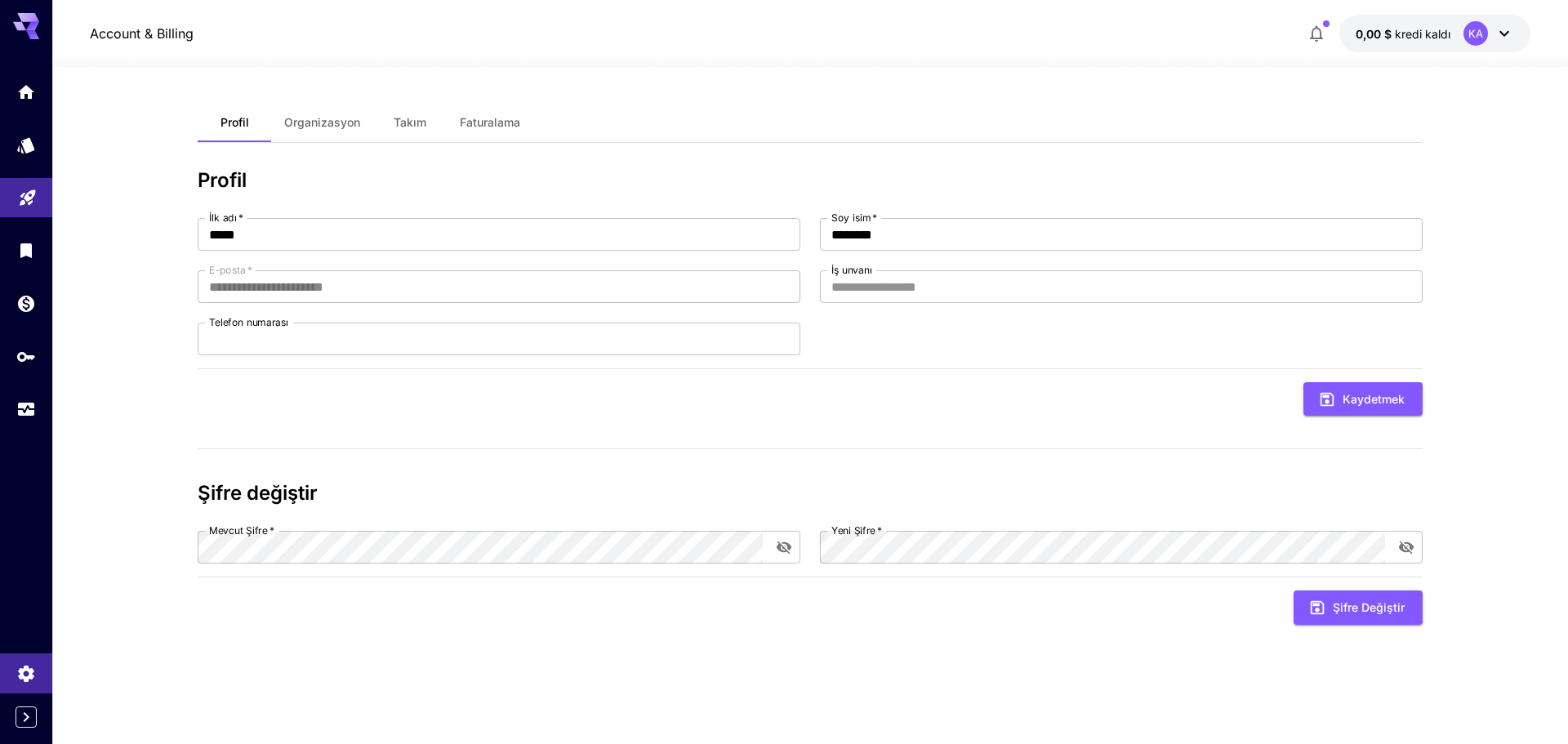
click at [1466, 34] on div "KA" at bounding box center [1475, 33] width 24 height 24
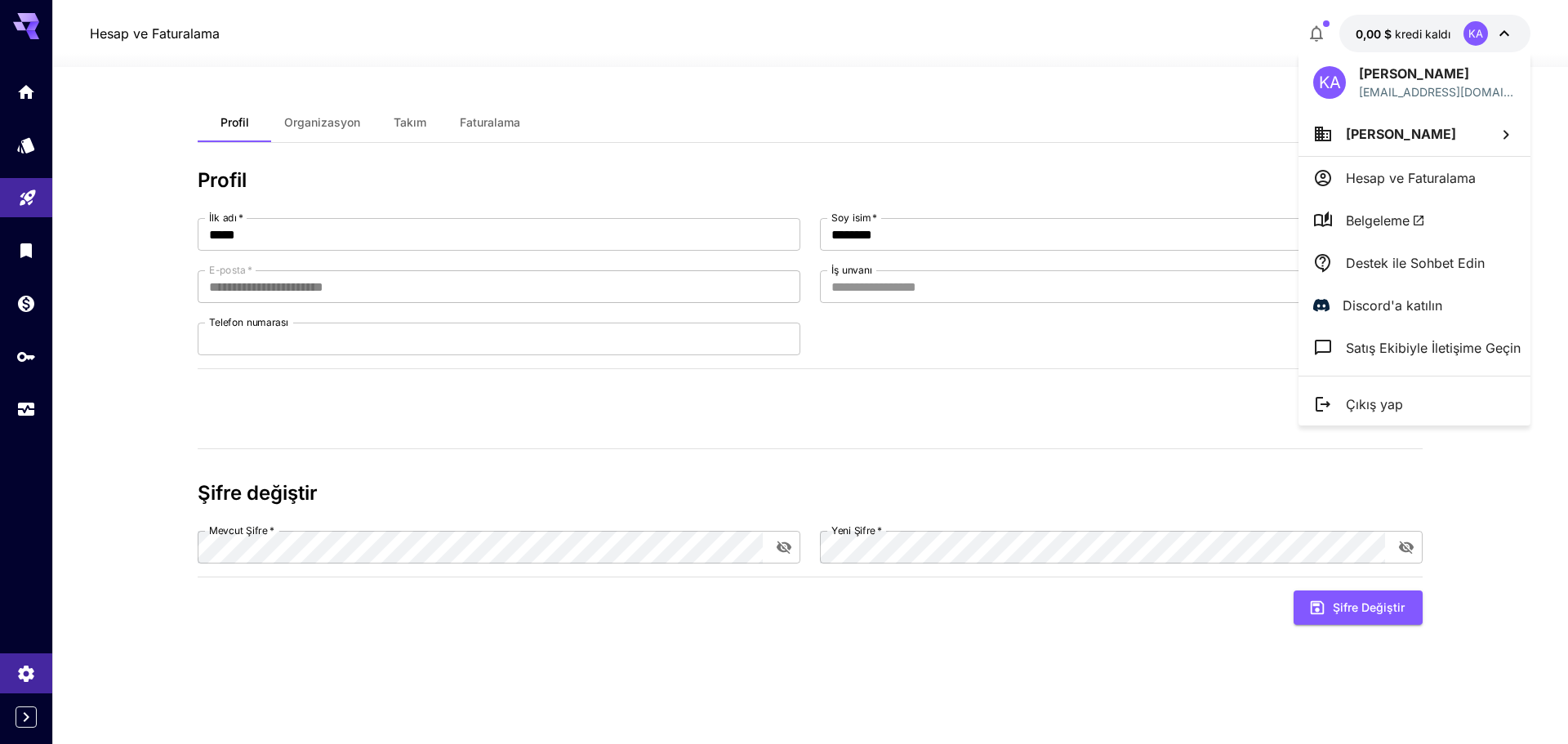
click at [1207, 67] on div at bounding box center [784, 372] width 1568 height 744
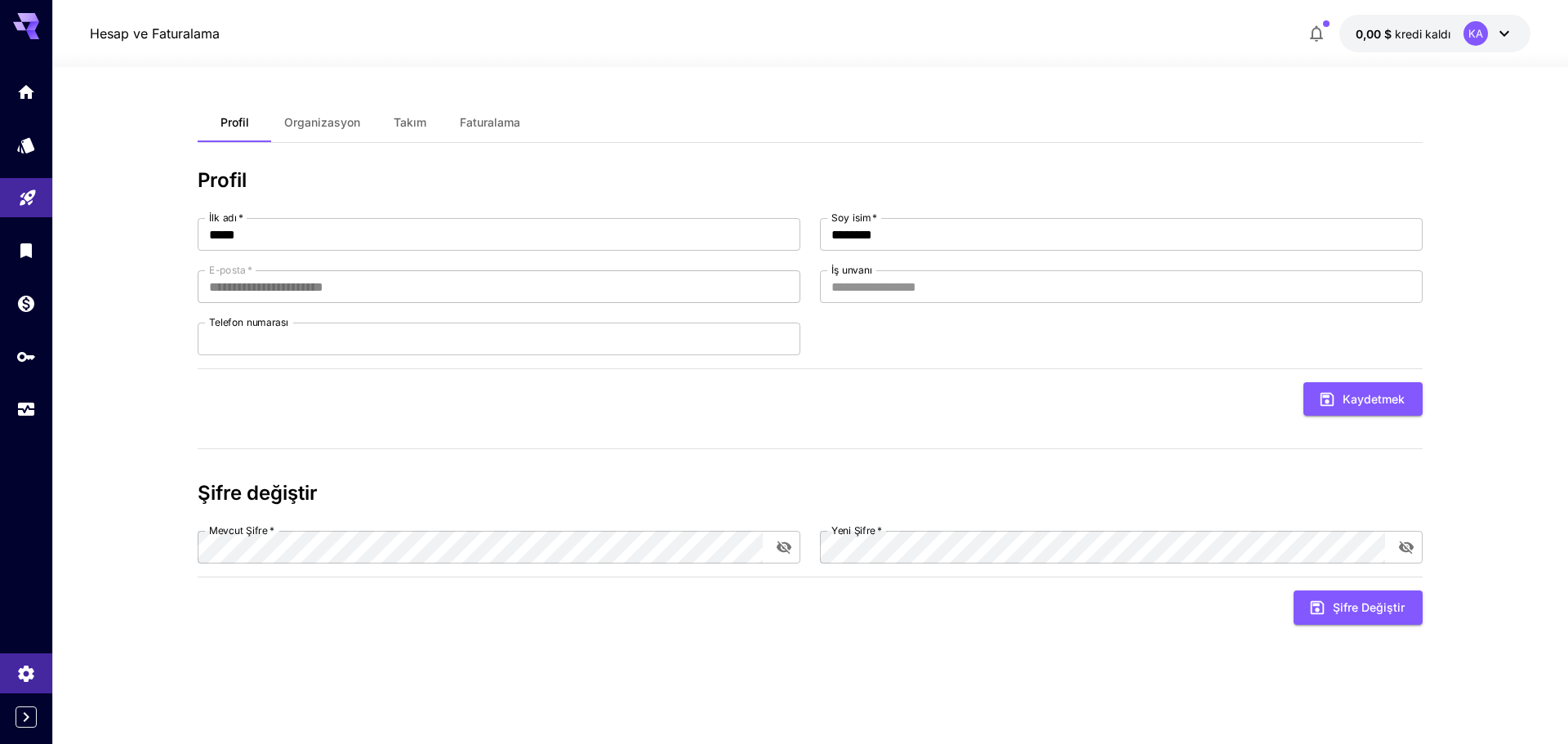
click at [340, 116] on font "Organizasyon" at bounding box center [322, 122] width 76 height 14
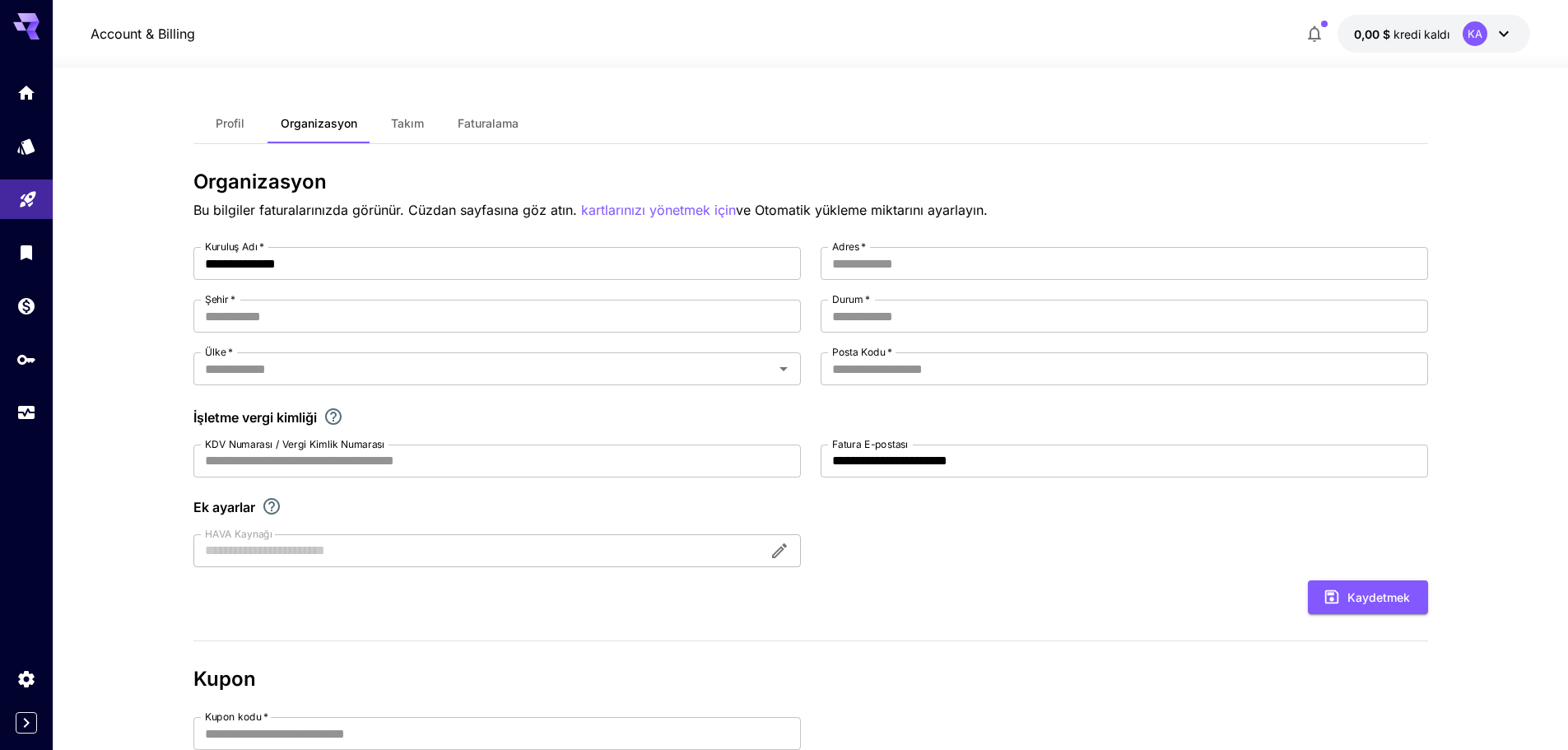
click at [399, 115] on button "Takım" at bounding box center [408, 123] width 74 height 39
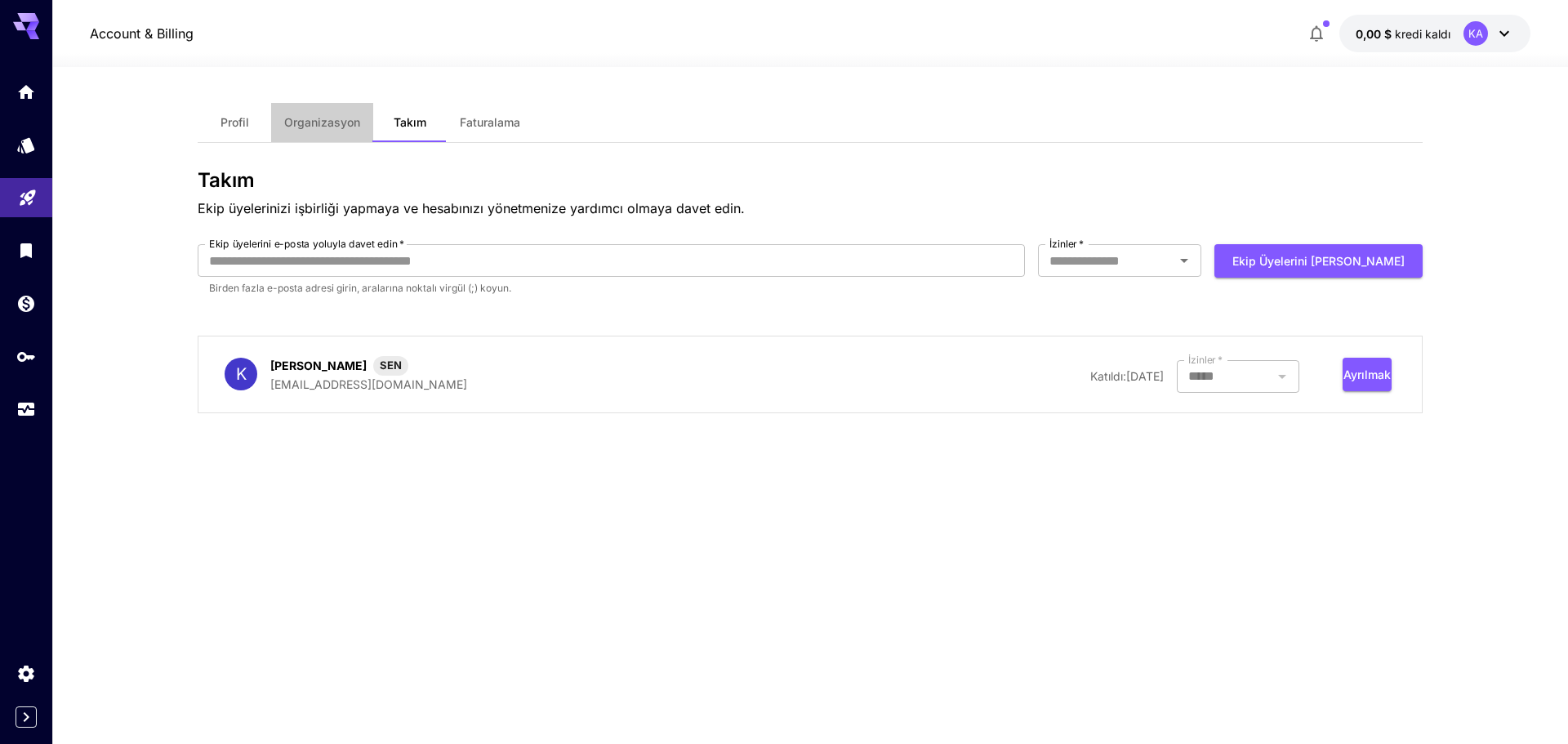
click at [295, 133] on button "Organizasyon" at bounding box center [321, 122] width 102 height 39
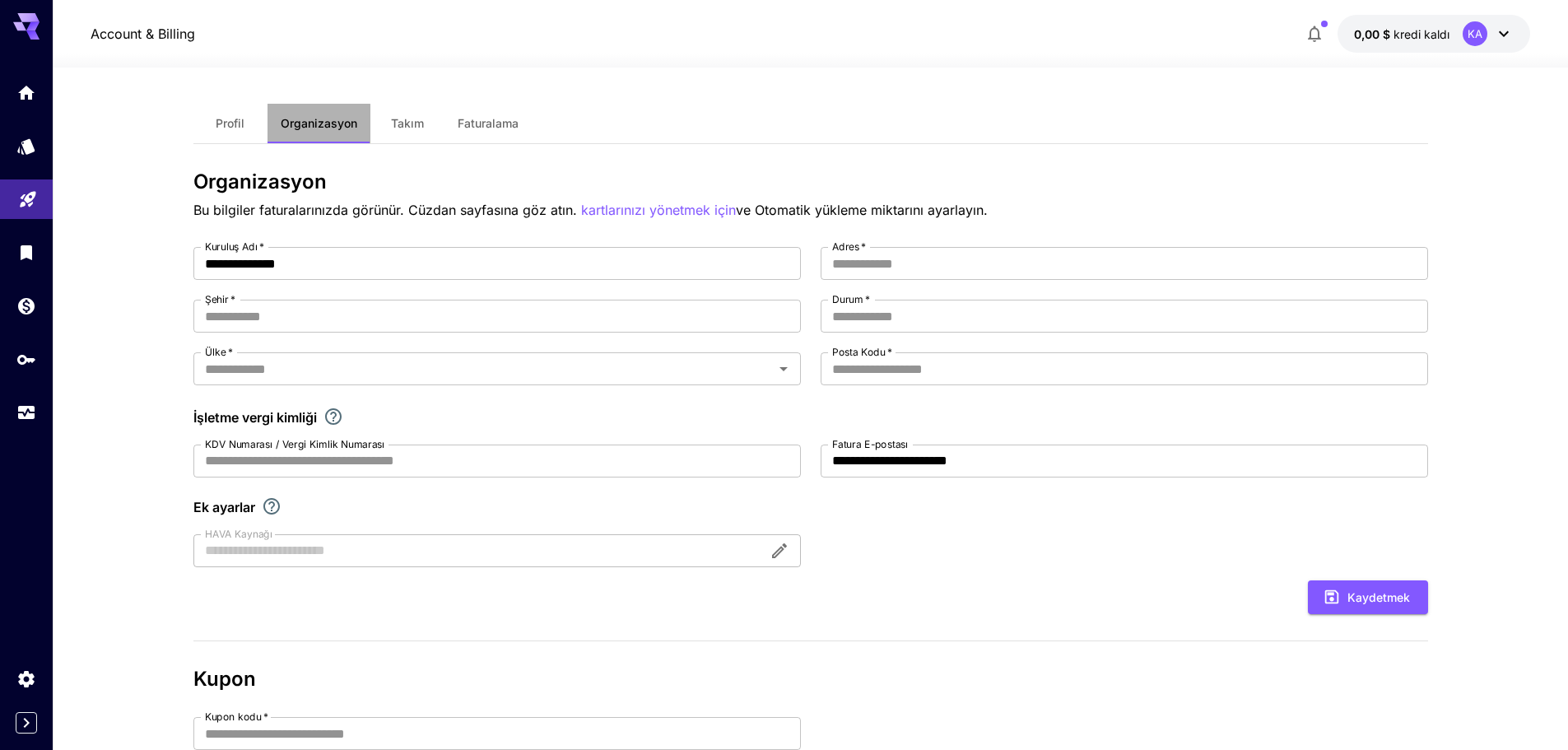
click at [297, 134] on button "Organizasyon" at bounding box center [319, 123] width 103 height 39
click at [410, 129] on font "Takım" at bounding box center [408, 123] width 33 height 14
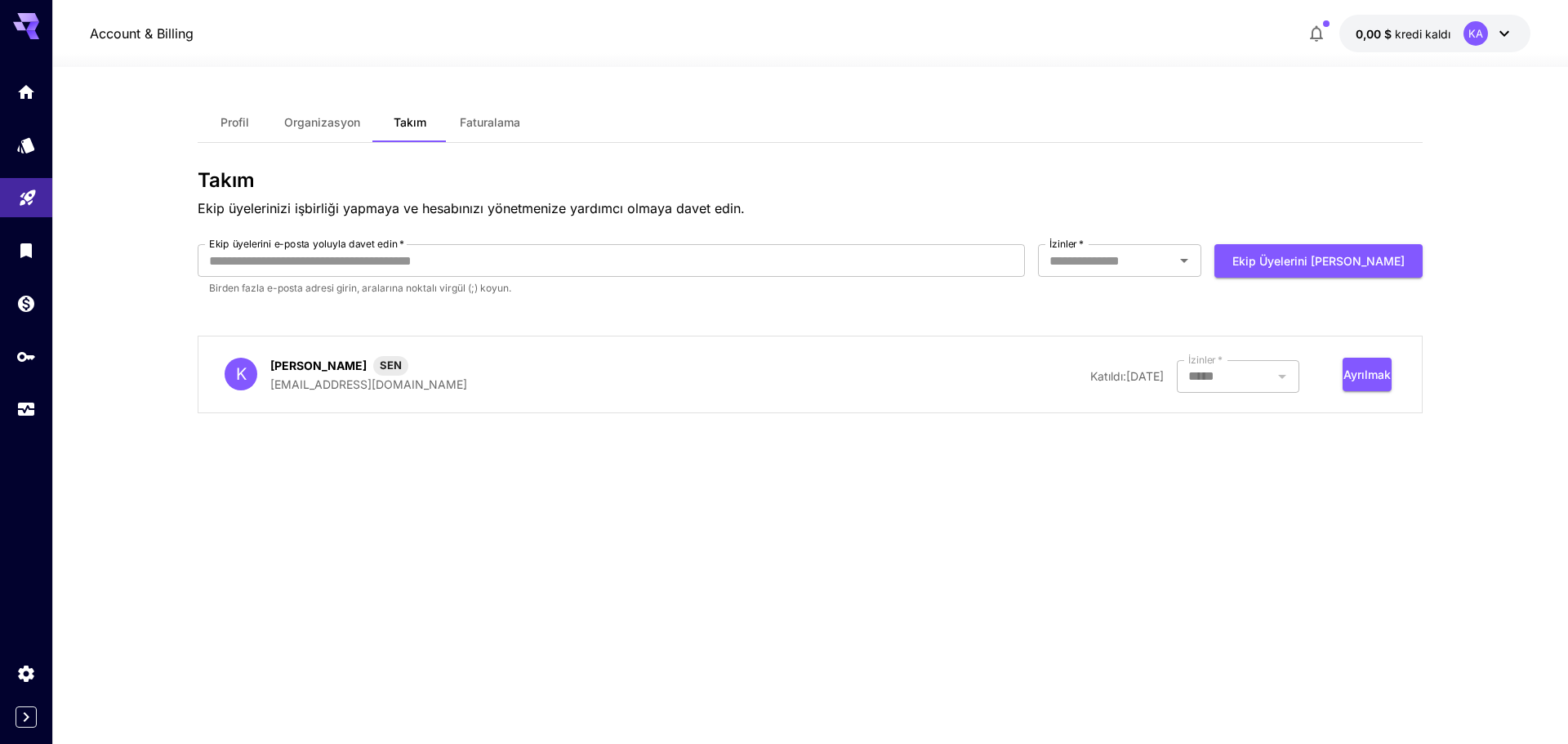
click at [1249, 368] on div at bounding box center [1238, 376] width 122 height 33
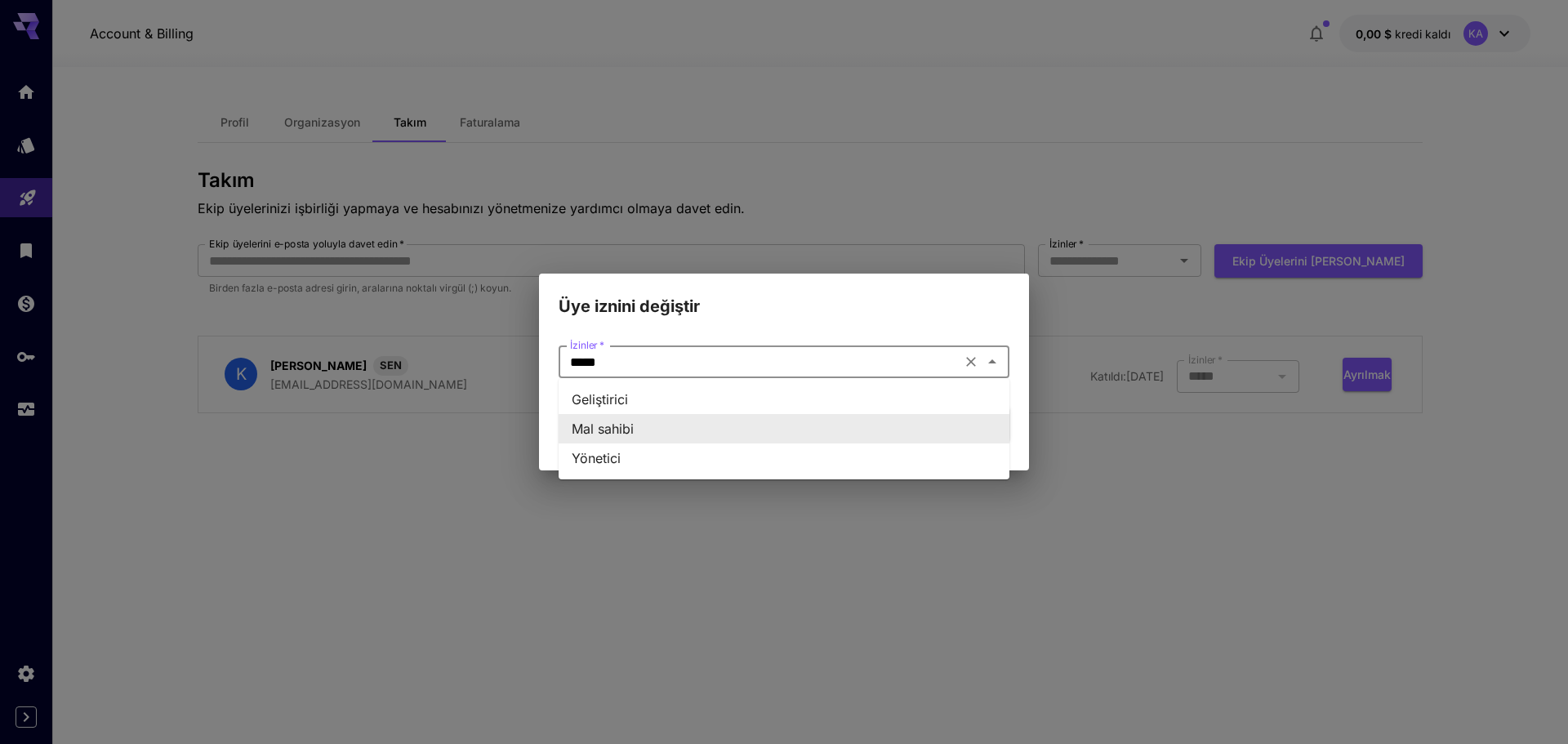
click at [895, 373] on input "*****" at bounding box center [760, 362] width 393 height 23
click at [699, 451] on li "Yönetici" at bounding box center [784, 458] width 451 height 29
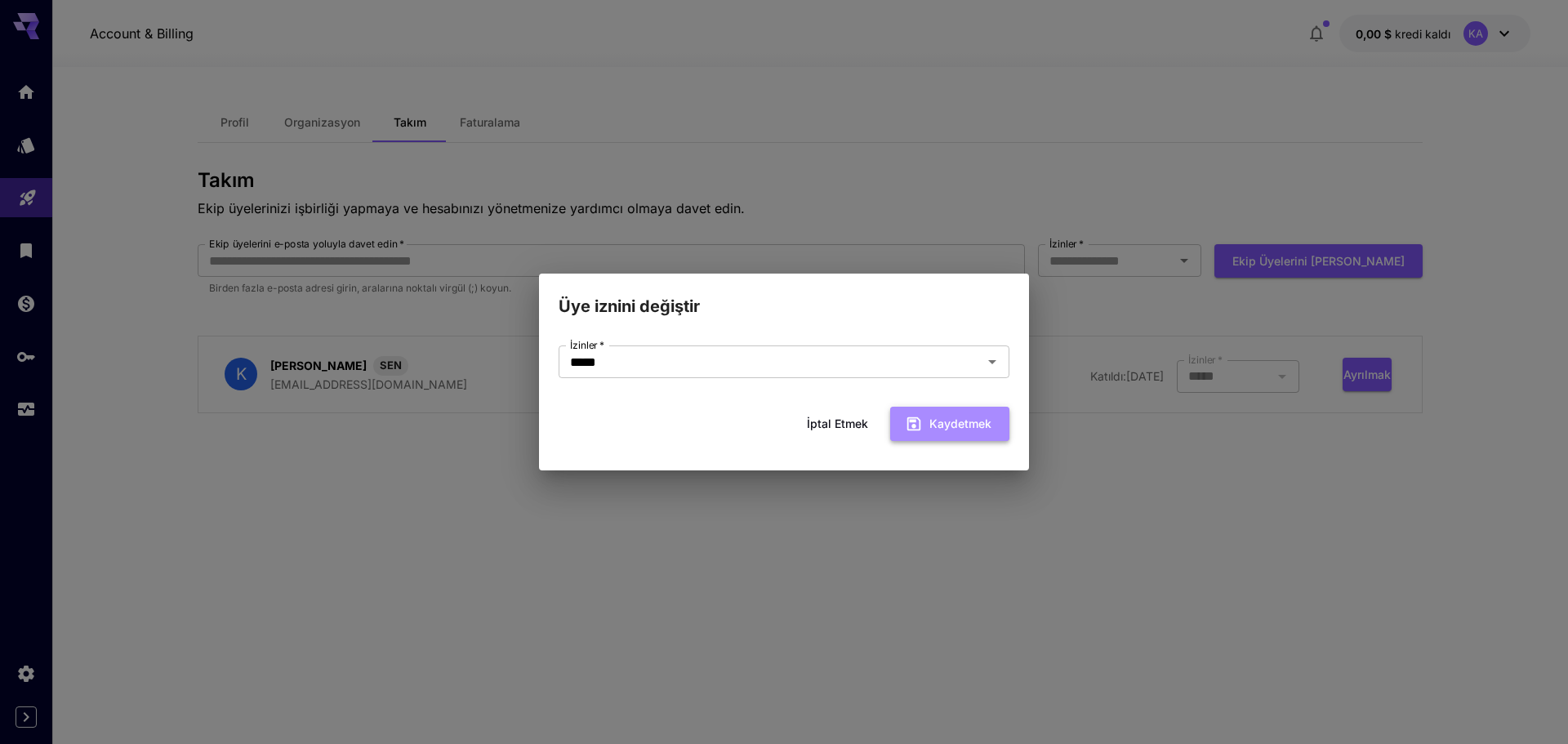
click at [976, 418] on font "Kaydetmek" at bounding box center [961, 423] width 62 height 14
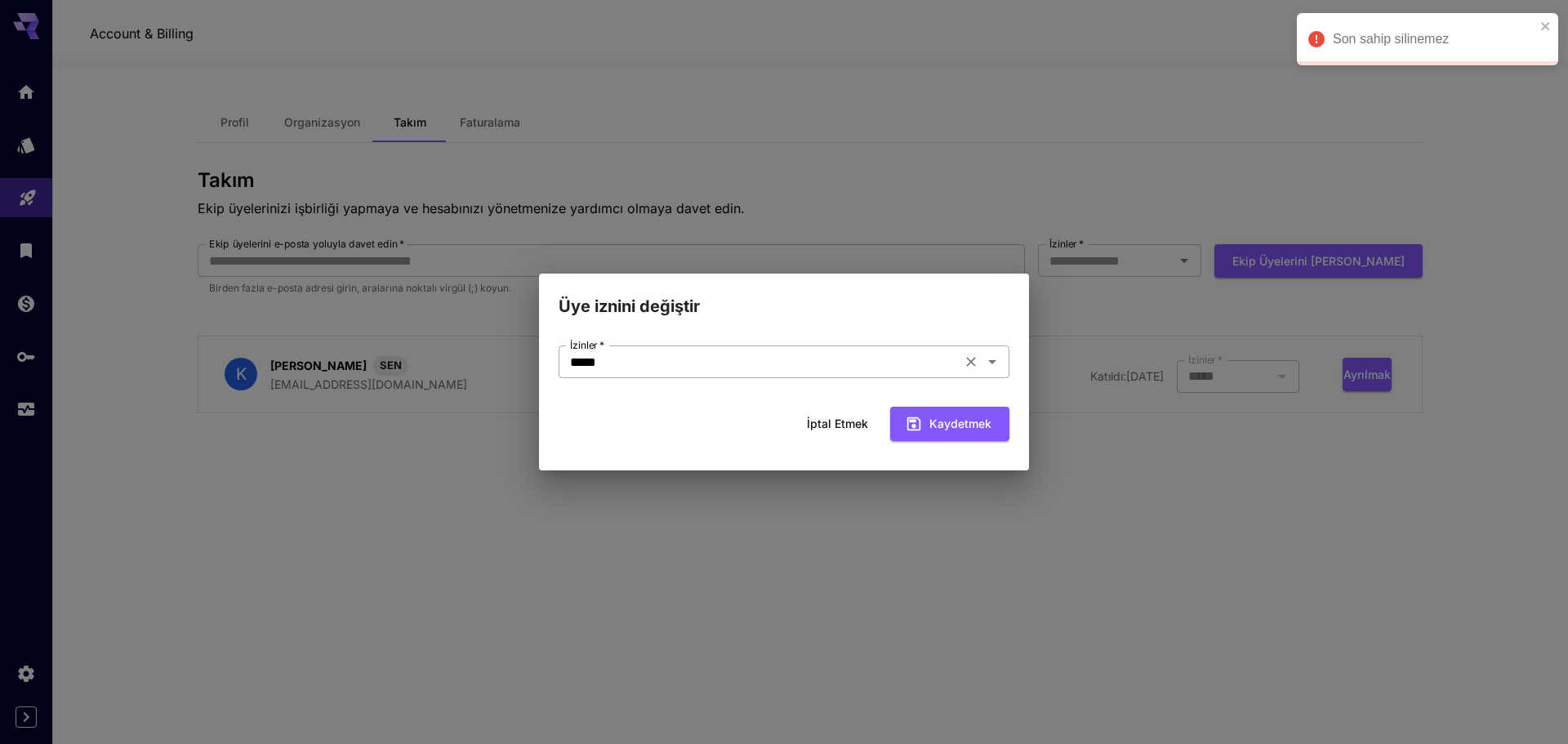
click at [719, 369] on input "*****" at bounding box center [760, 362] width 393 height 23
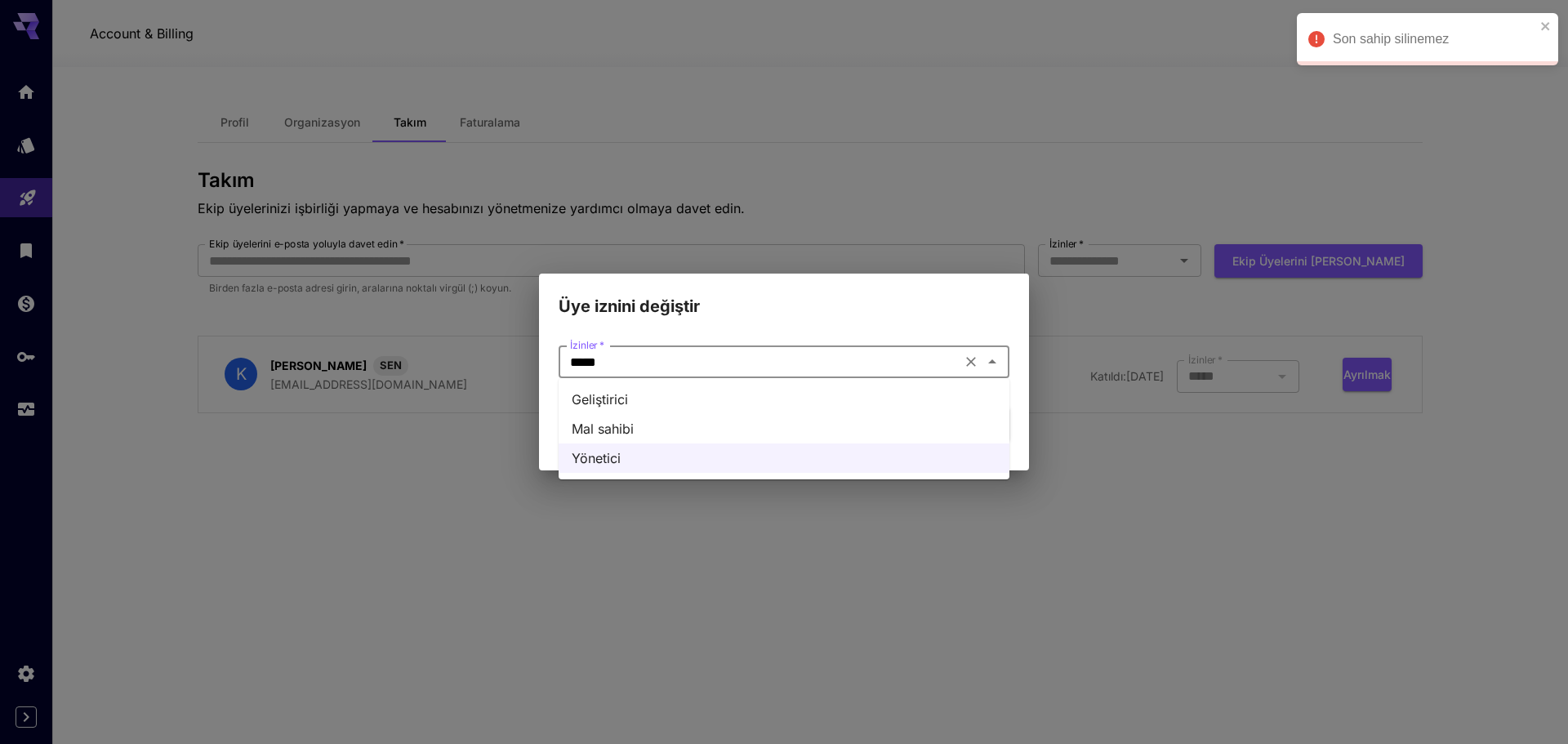
click at [823, 225] on div "Üye iznini değiştir İzinler   * ***** İzinler   * İptal etmek Kaydetmek" at bounding box center [784, 372] width 1568 height 744
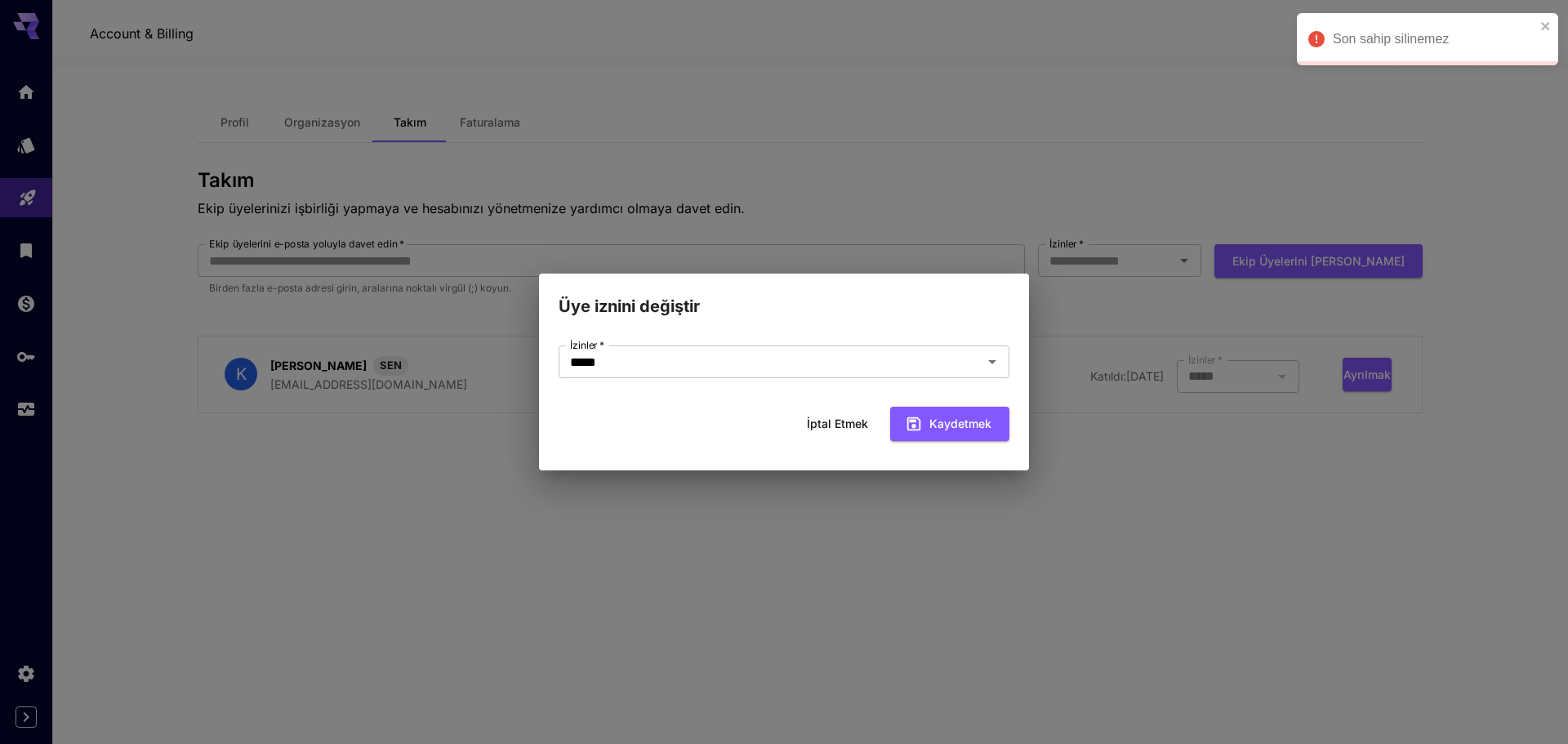
drag, startPoint x: 1024, startPoint y: 291, endPoint x: 900, endPoint y: 379, distance: 152.1
click at [1019, 293] on h2 "Üye iznini değiştir" at bounding box center [783, 296] width 490 height 46
click at [839, 437] on button "İptal etmek" at bounding box center [837, 423] width 80 height 34
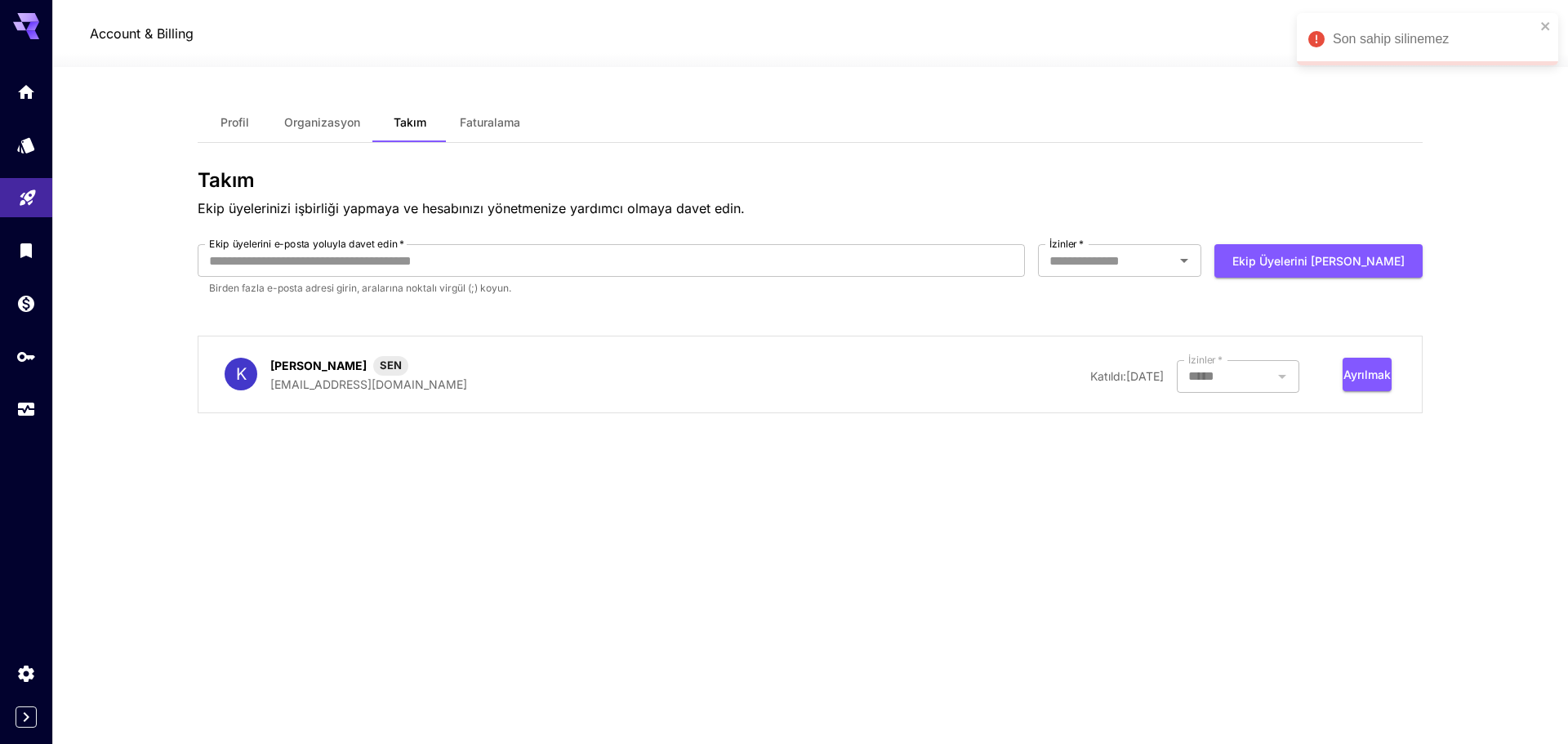
drag, startPoint x: 729, startPoint y: 304, endPoint x: 717, endPoint y: 303, distance: 12.0
click at [725, 304] on form "Ekip üyelerini e-posta yoluyla davet edin   * Ekip üyelerini e-posta yoluyla da…" at bounding box center [810, 276] width 1225 height 65
drag, startPoint x: 689, startPoint y: 296, endPoint x: 670, endPoint y: 286, distance: 21.5
click at [688, 296] on p "Birden fazla e-posta adresi girin, aralarına noktalı virgül (;) koyun." at bounding box center [610, 288] width 804 height 16
click at [627, 272] on input "Ekip üyelerini e-posta yoluyla davet edin   *" at bounding box center [611, 261] width 828 height 33
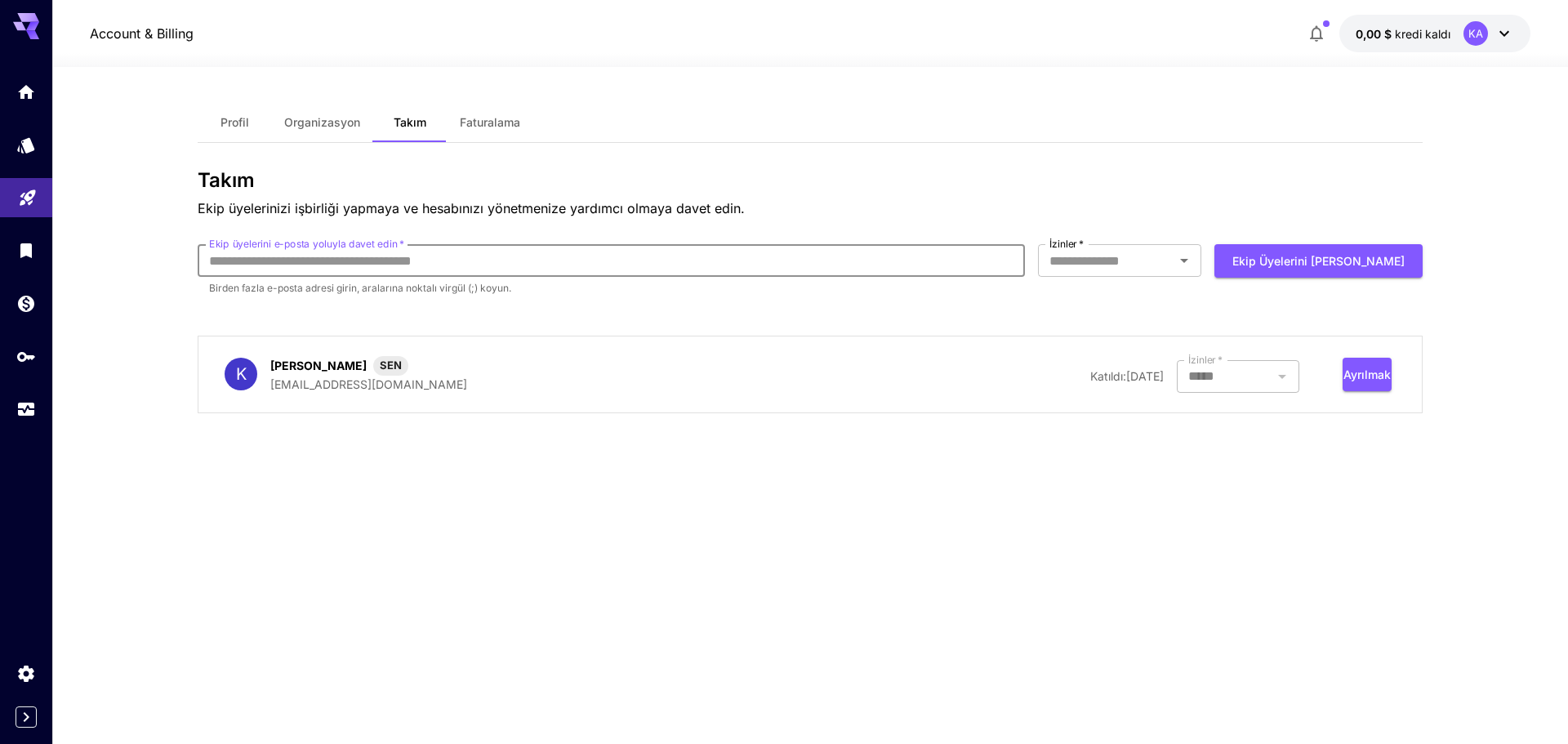
type input "*"
type input "**********"
click at [1124, 273] on div "İzinler   *" at bounding box center [1120, 261] width 163 height 33
click at [1137, 357] on li "Yönetici" at bounding box center [1157, 357] width 163 height 29
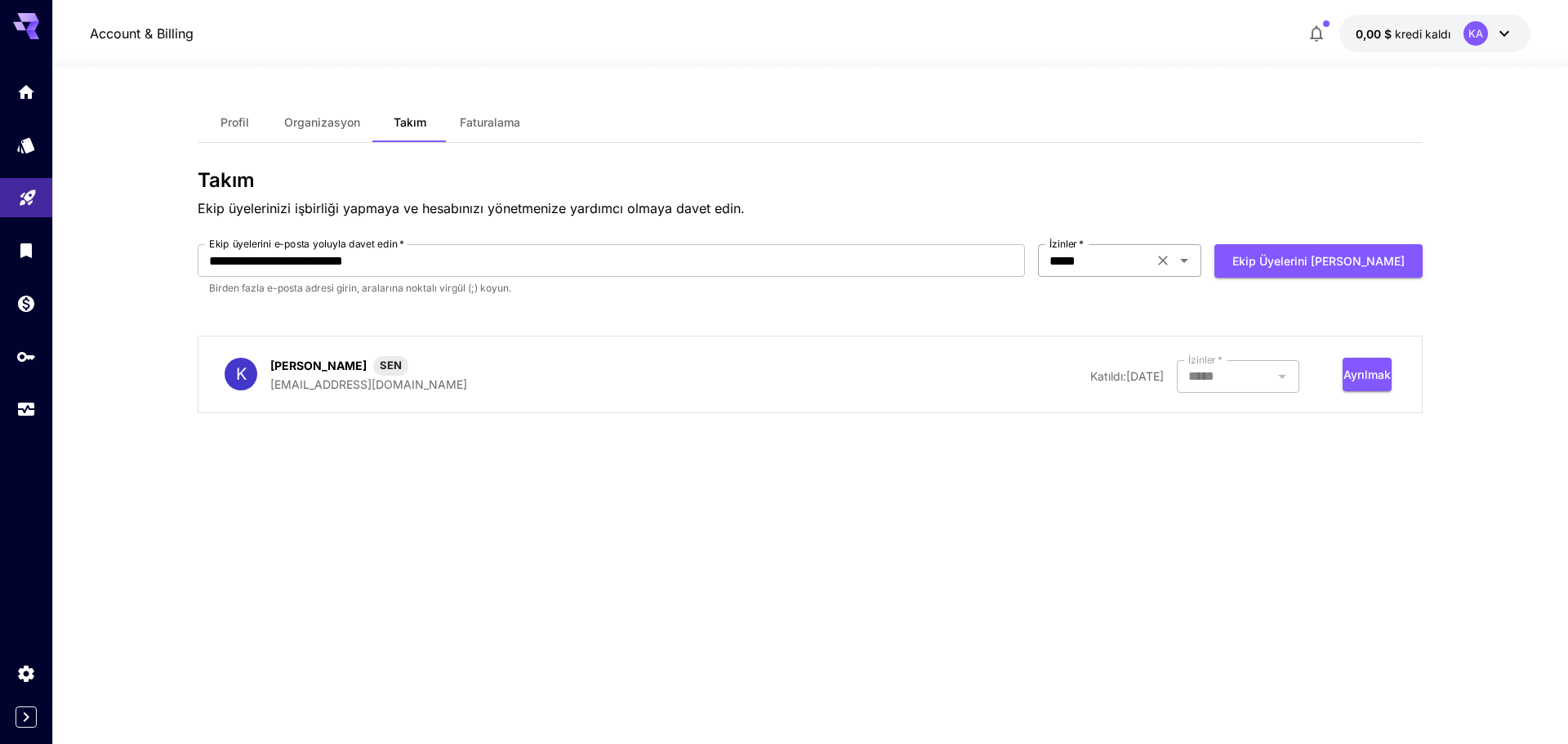
click at [1148, 258] on input "*****" at bounding box center [1095, 261] width 106 height 23
click at [1136, 306] on font "Geliştirici" at bounding box center [1116, 298] width 56 height 16
click at [1148, 259] on input "*********" at bounding box center [1095, 261] width 106 height 23
click at [1132, 348] on font "Yönetici" at bounding box center [1112, 356] width 49 height 16
click at [1318, 251] on font "Ekip üyelerini [PERSON_NAME]" at bounding box center [1319, 260] width 173 height 20
